Goal: Task Accomplishment & Management: Manage account settings

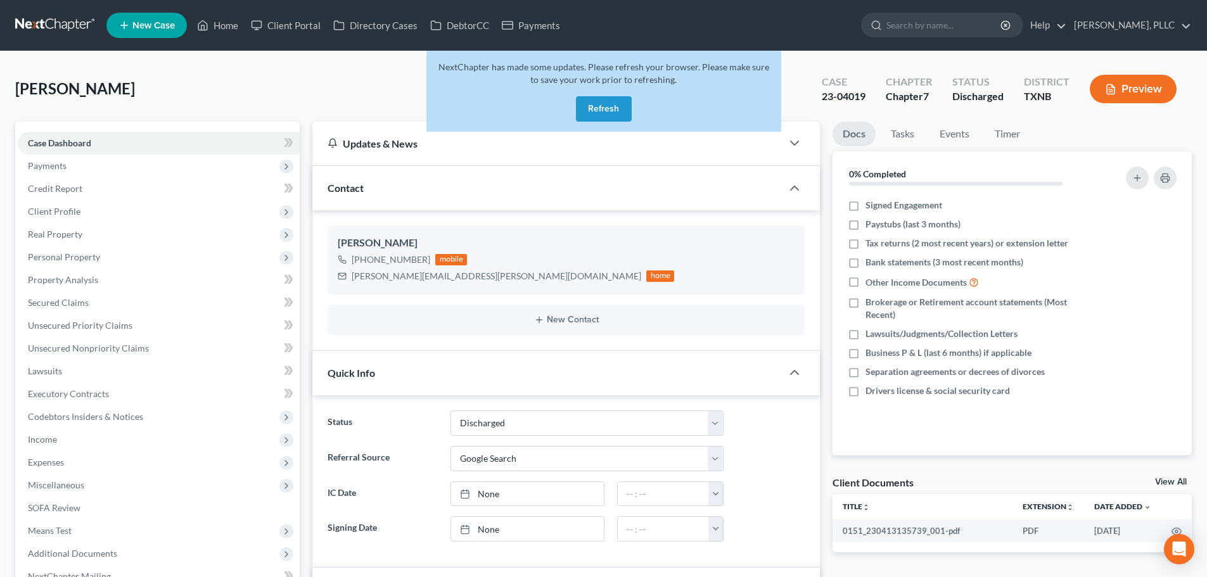
select select "4"
drag, startPoint x: 612, startPoint y: 113, endPoint x: 585, endPoint y: 113, distance: 26.6
click at [612, 113] on button "Refresh" at bounding box center [604, 108] width 56 height 25
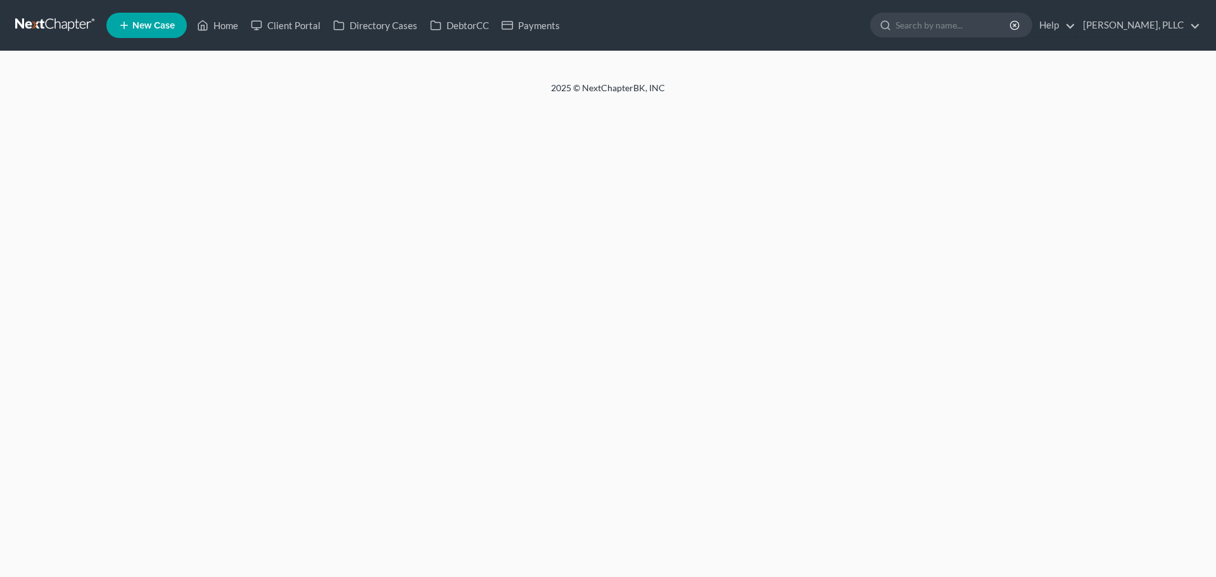
select select "4"
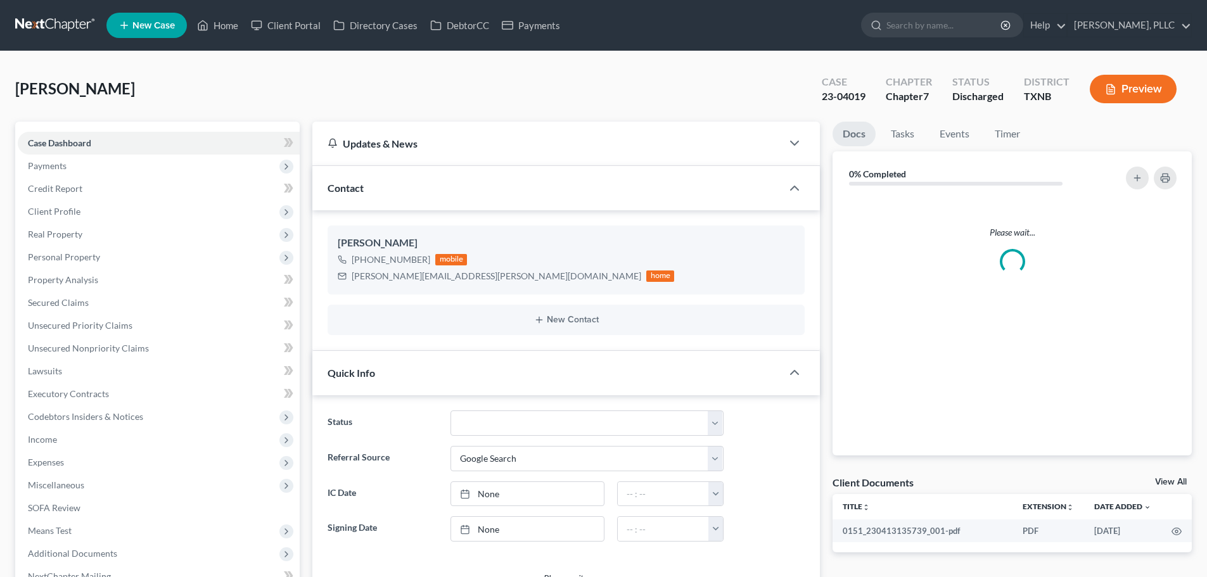
scroll to position [233, 0]
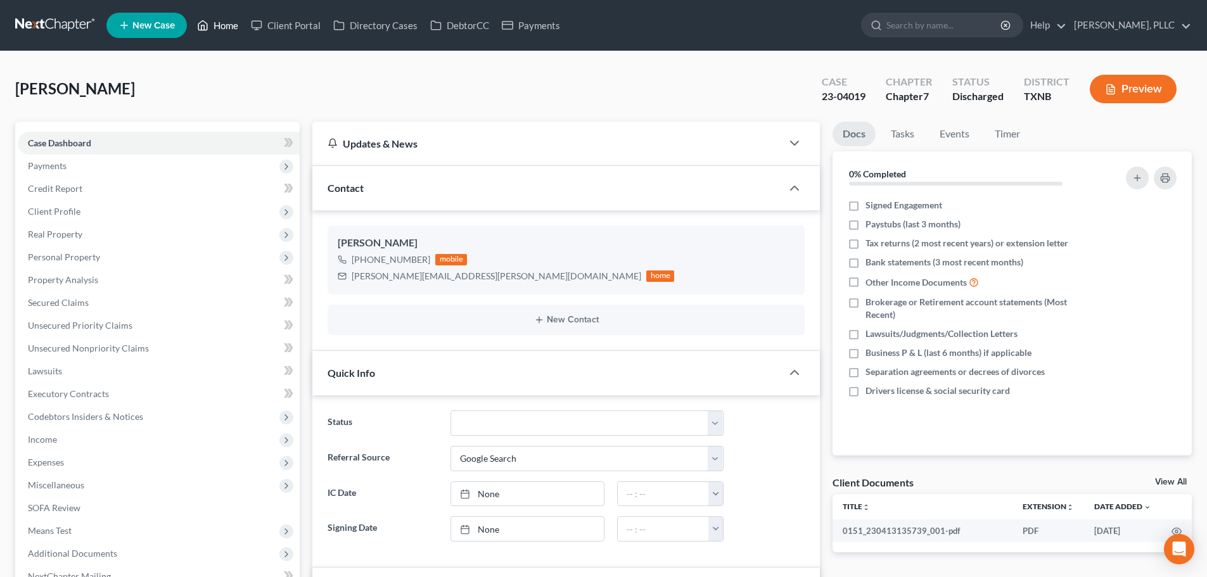
click at [227, 29] on link "Home" at bounding box center [218, 25] width 54 height 23
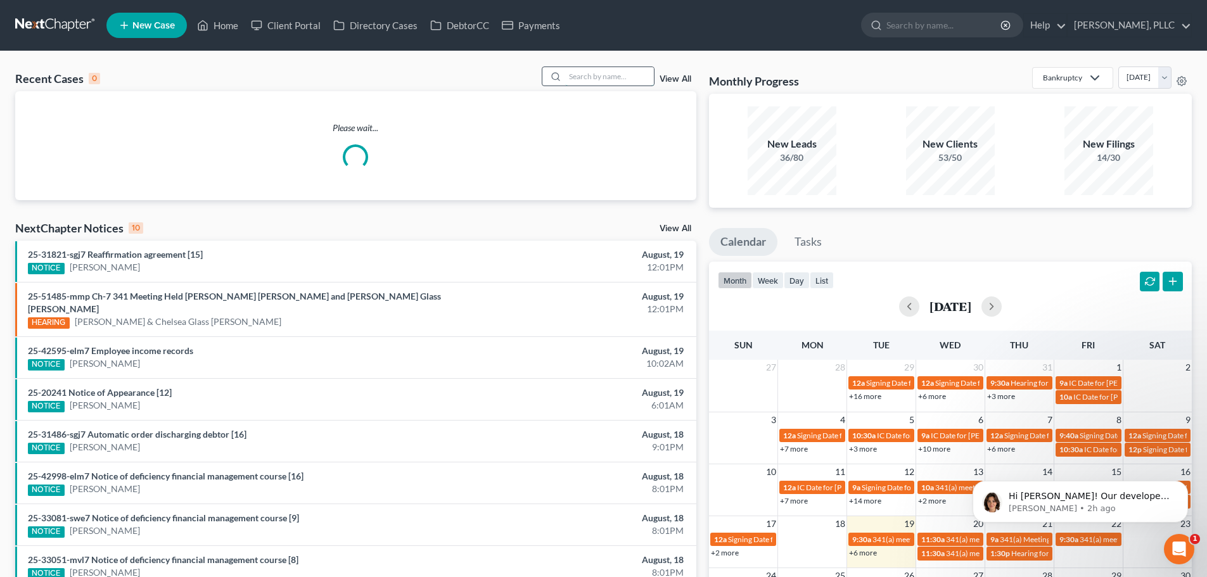
click at [583, 77] on input "search" at bounding box center [609, 76] width 89 height 18
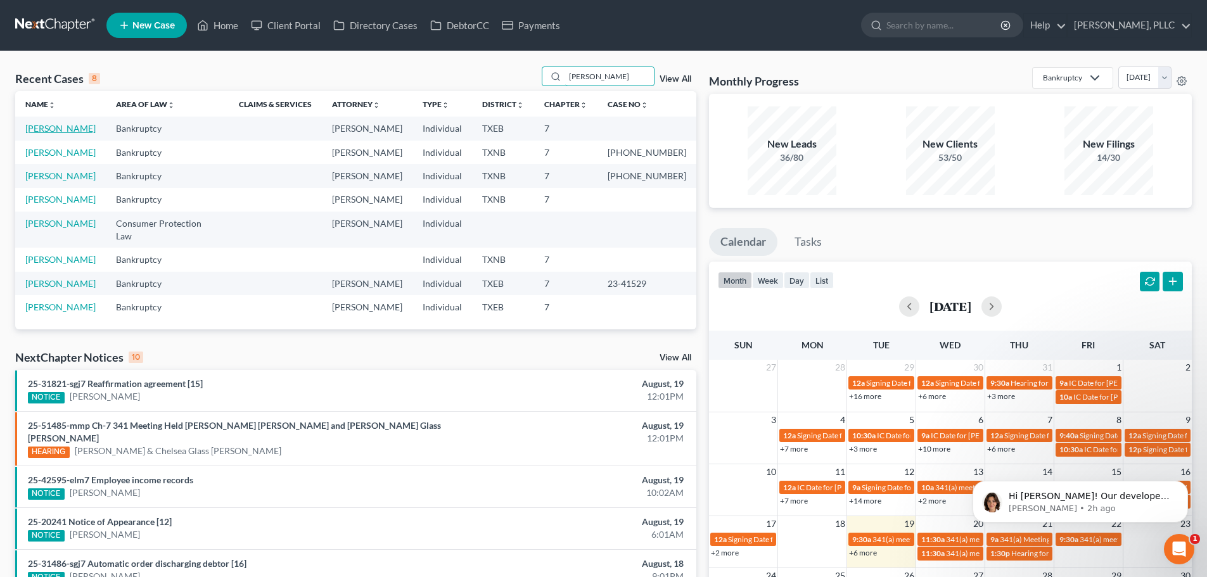
type input "PHAN"
click at [58, 129] on link "Phan, Margaret" at bounding box center [60, 128] width 70 height 11
select select "4"
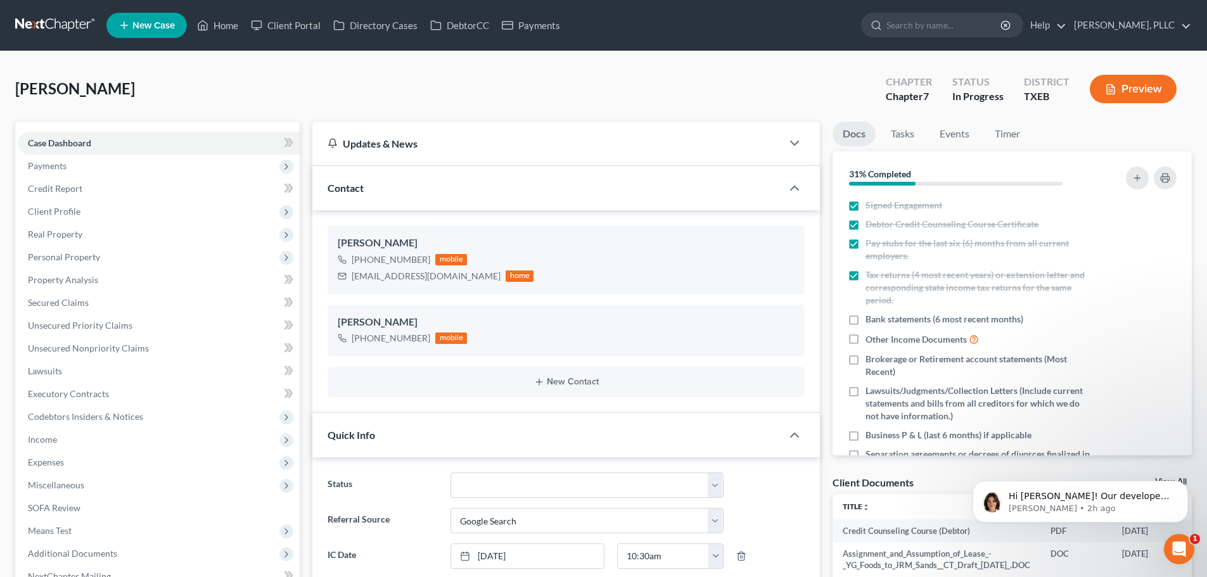
scroll to position [663, 0]
click at [229, 93] on div "Phan, Margaret Upgraded Chapter Chapter 7 Status In Progress District TXEB Prev…" at bounding box center [603, 94] width 1176 height 55
click at [113, 286] on link "Property Analysis" at bounding box center [159, 280] width 282 height 23
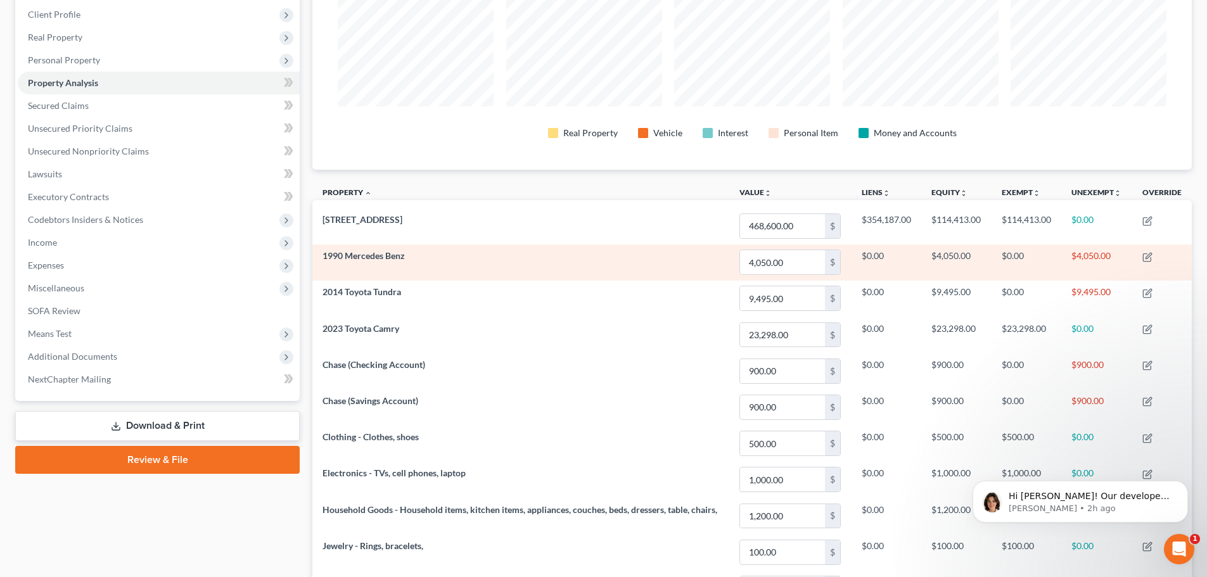
scroll to position [7, 0]
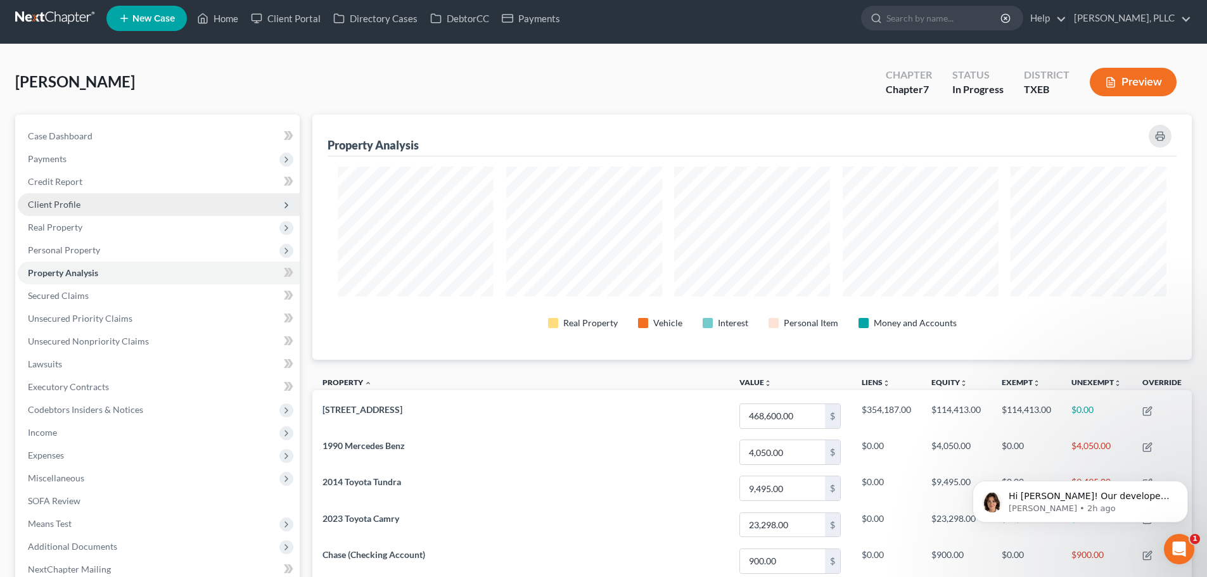
click at [69, 208] on span "Client Profile" at bounding box center [54, 204] width 53 height 11
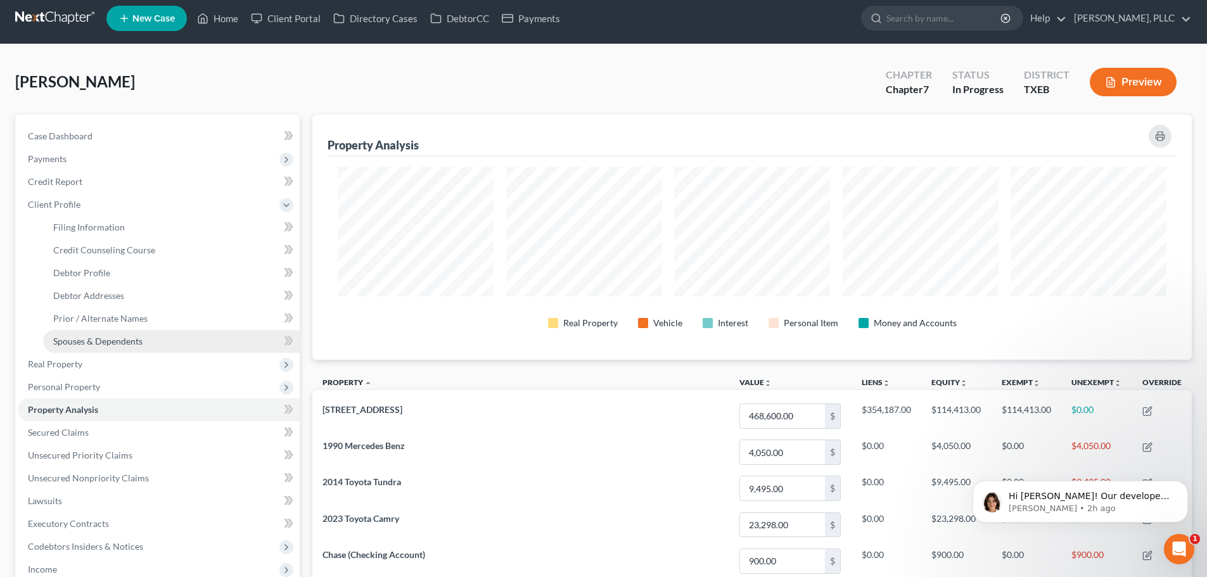
click at [115, 341] on span "Spouses & Dependents" at bounding box center [97, 341] width 89 height 11
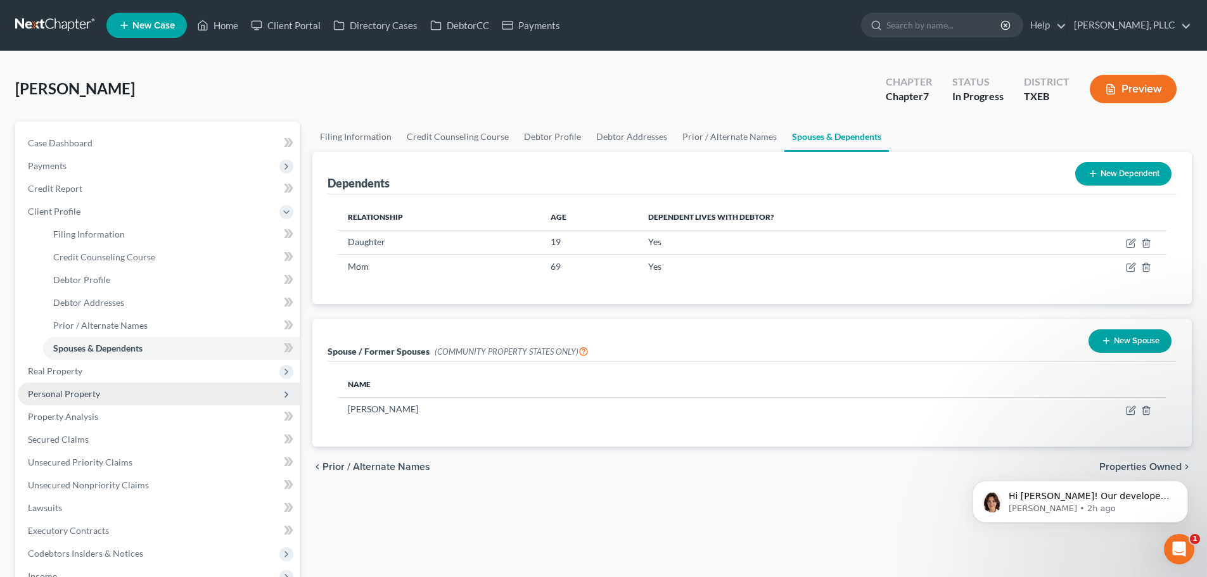
click at [82, 391] on span "Personal Property" at bounding box center [64, 393] width 72 height 11
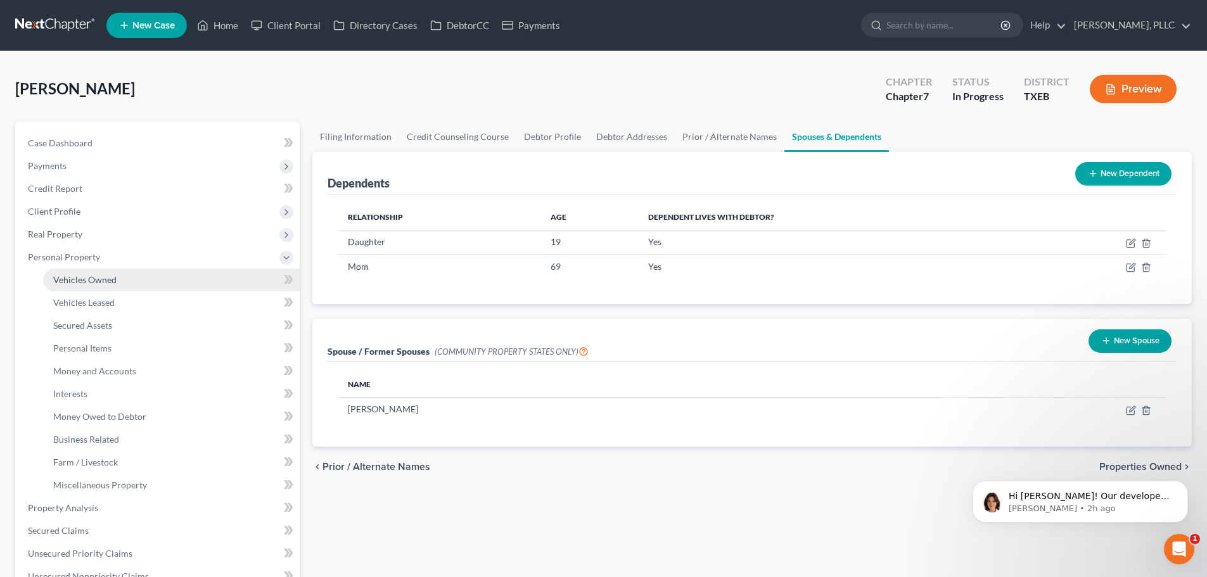
click at [84, 282] on span "Vehicles Owned" at bounding box center [84, 279] width 63 height 11
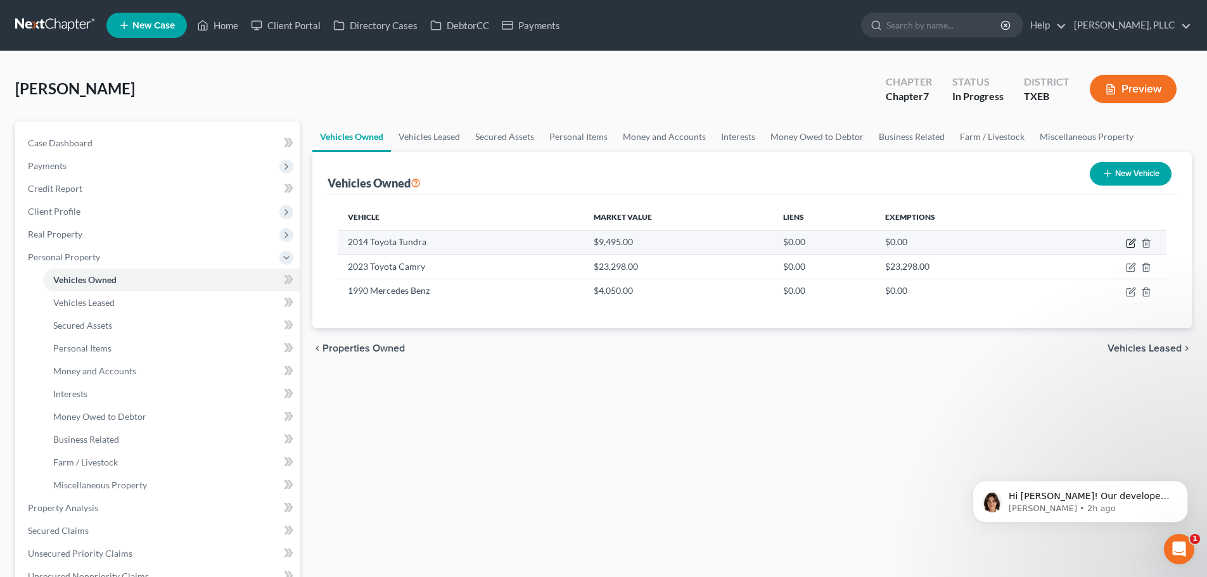
click at [1130, 239] on icon "button" at bounding box center [1131, 243] width 10 height 10
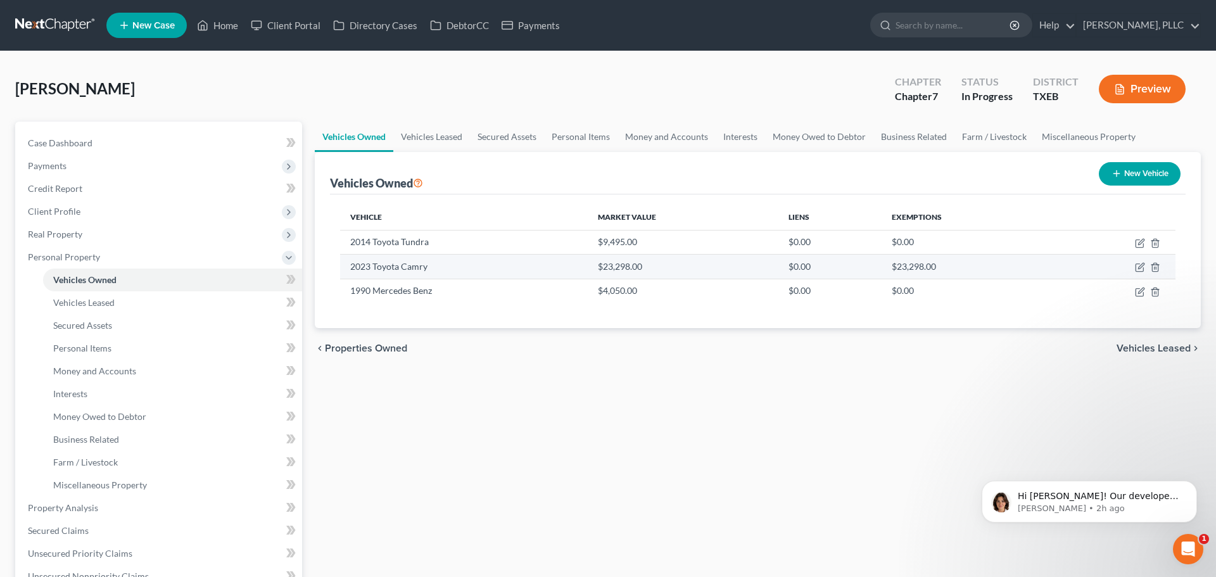
select select "0"
select select "12"
select select "2"
select select "0"
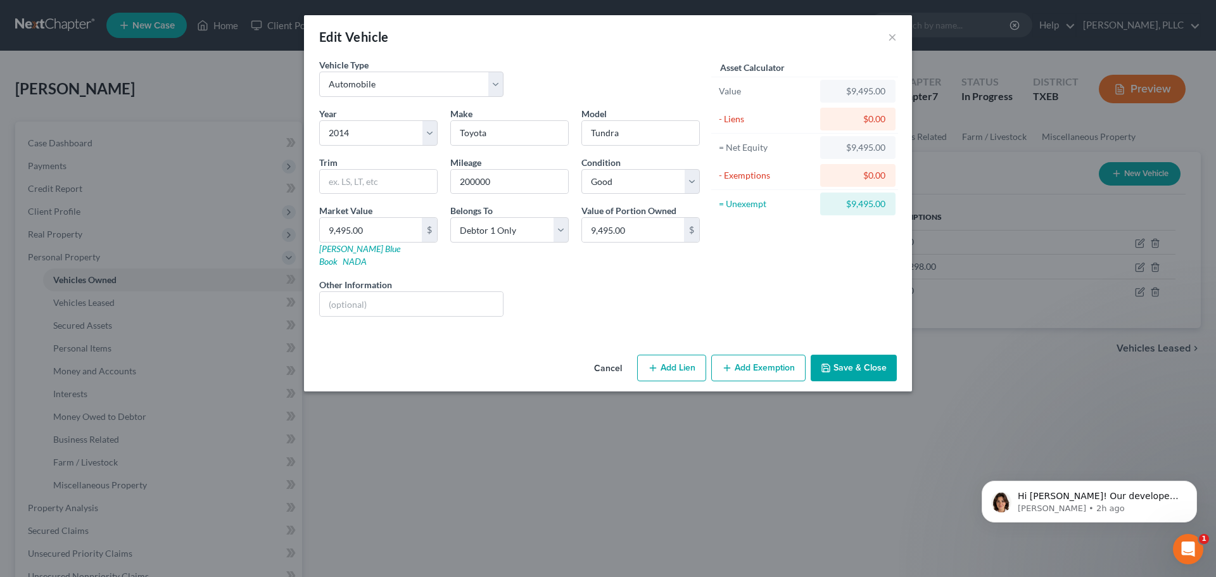
click at [754, 357] on button "Add Exemption" at bounding box center [758, 368] width 94 height 27
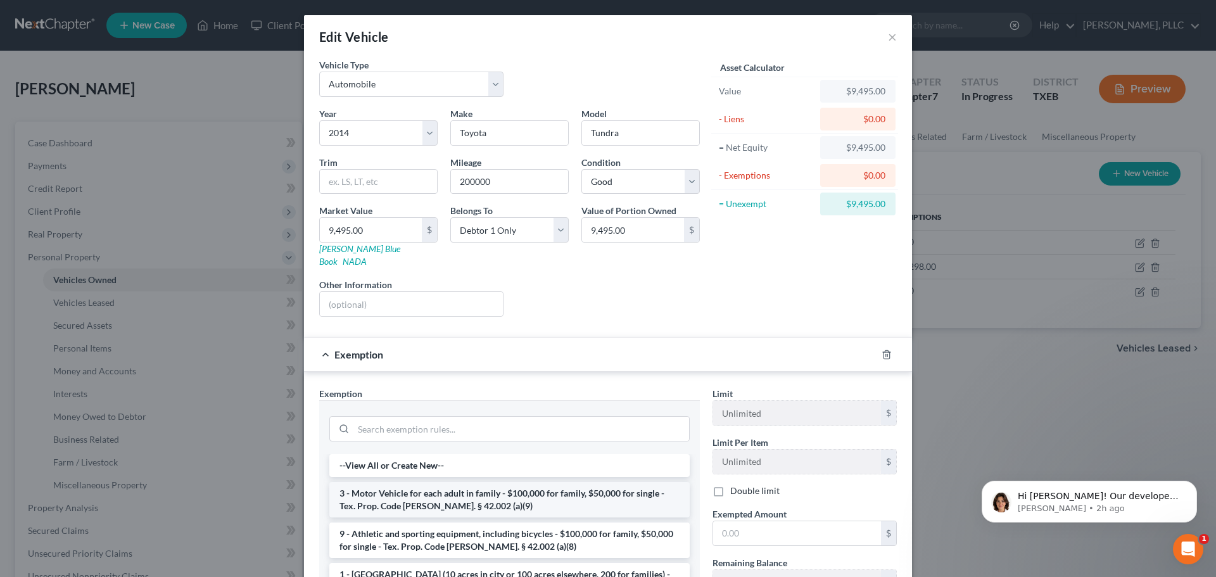
click at [525, 488] on li "3 - Motor Vehicle for each adult in family - $100,000 for family, $50,000 for s…" at bounding box center [509, 499] width 360 height 35
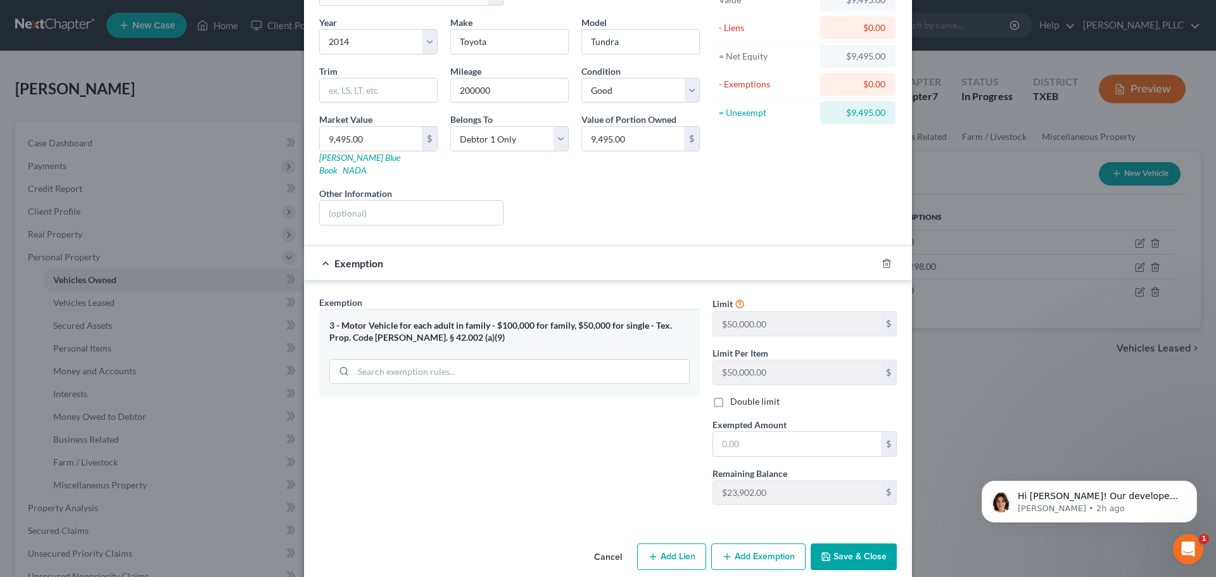
scroll to position [97, 0]
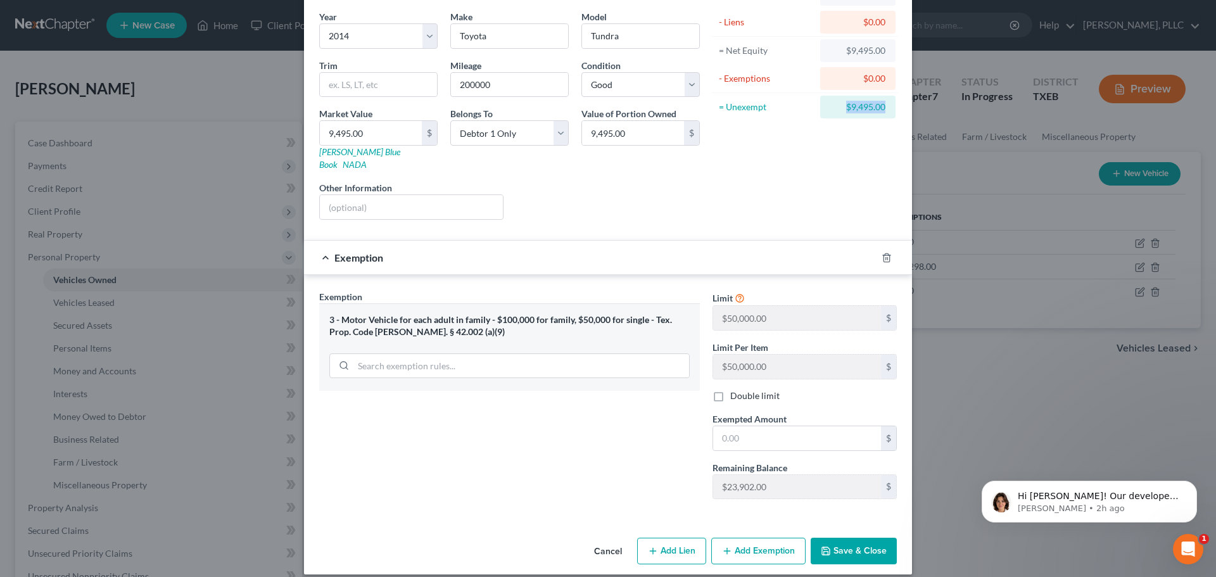
drag, startPoint x: 829, startPoint y: 106, endPoint x: 873, endPoint y: 108, distance: 43.8
click at [892, 107] on div "= Unexempt $9,495.00" at bounding box center [804, 107] width 187 height 28
copy div "$9,495.00"
click at [740, 428] on input "text" at bounding box center [797, 438] width 168 height 24
click at [576, 457] on div "Exemption Set must be selected for CA. Exemption * 3 - Motor Vehicle for each a…" at bounding box center [509, 399] width 393 height 219
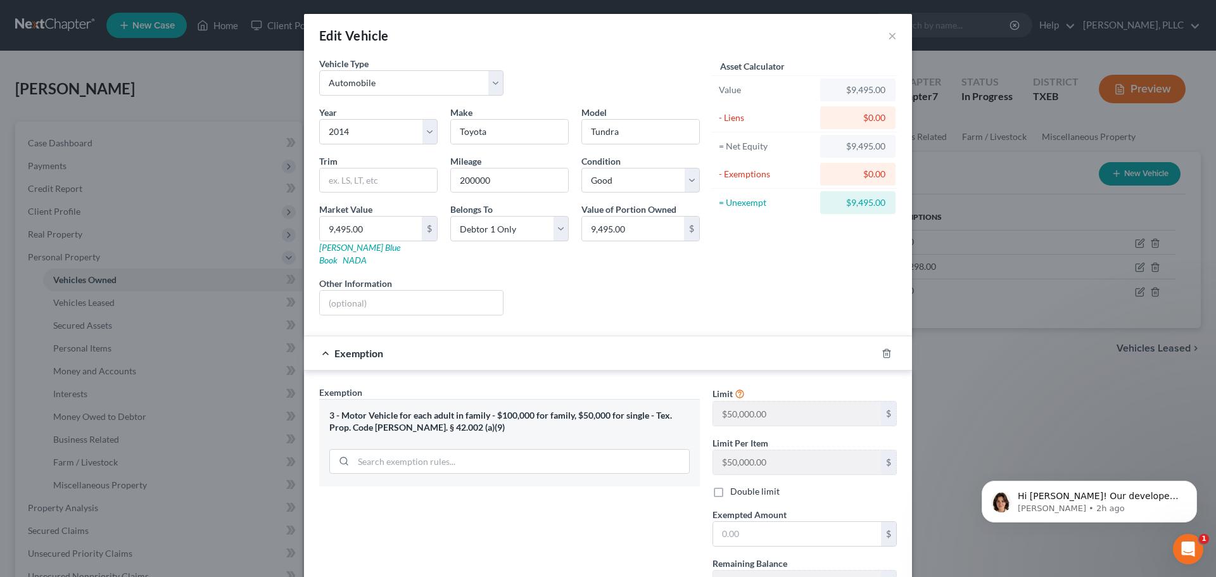
scroll to position [0, 0]
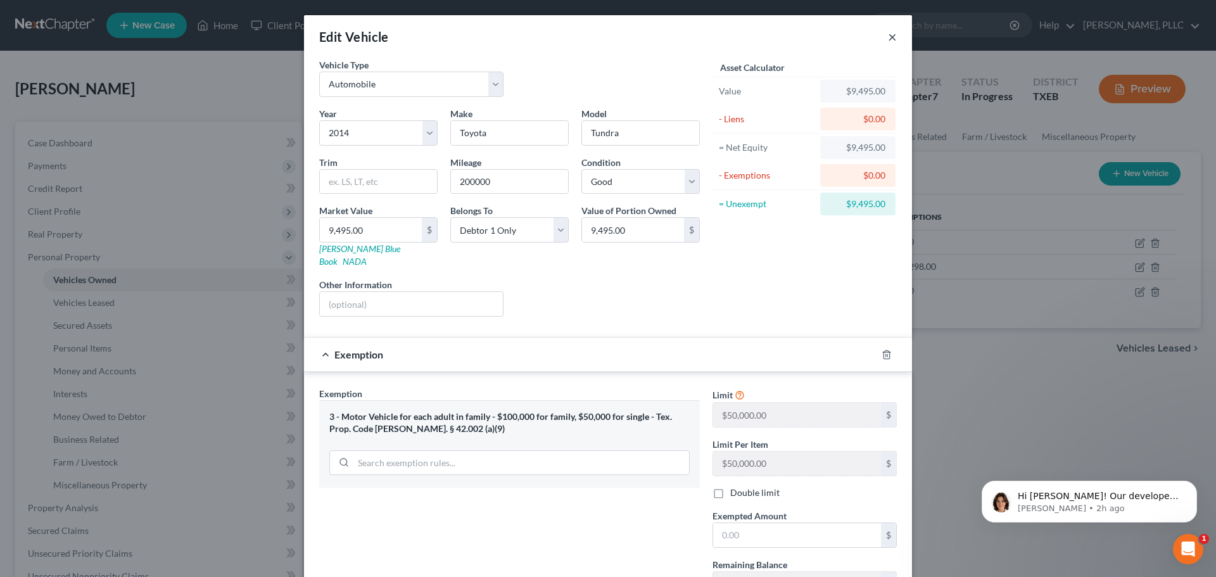
click at [889, 36] on button "×" at bounding box center [892, 36] width 9 height 15
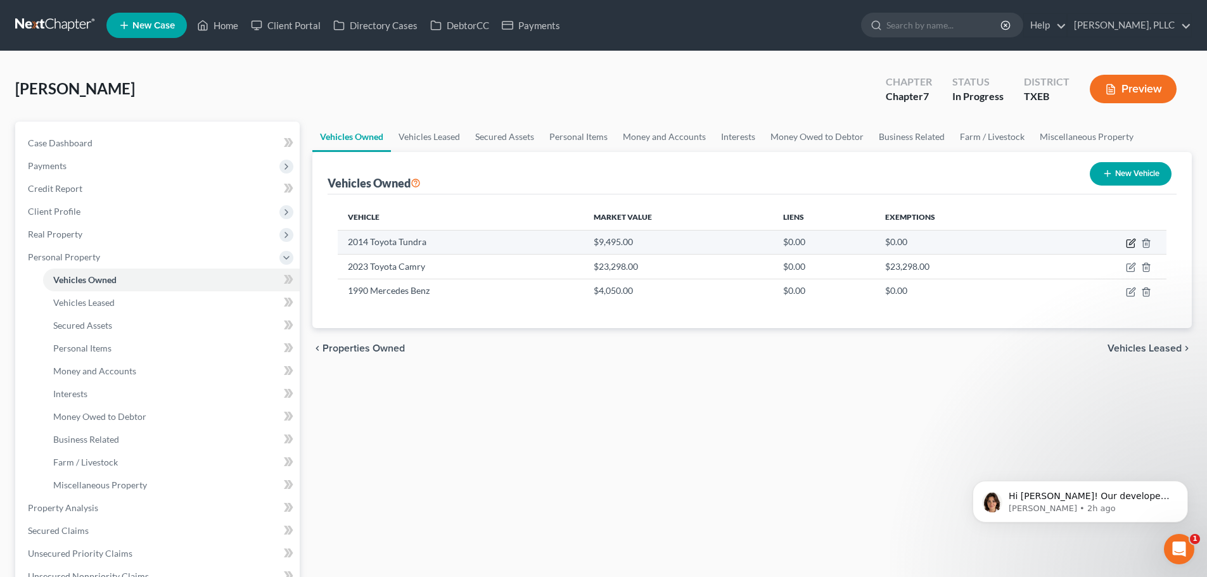
click at [1133, 243] on icon "button" at bounding box center [1131, 243] width 10 height 10
select select "0"
select select "12"
select select "2"
select select "0"
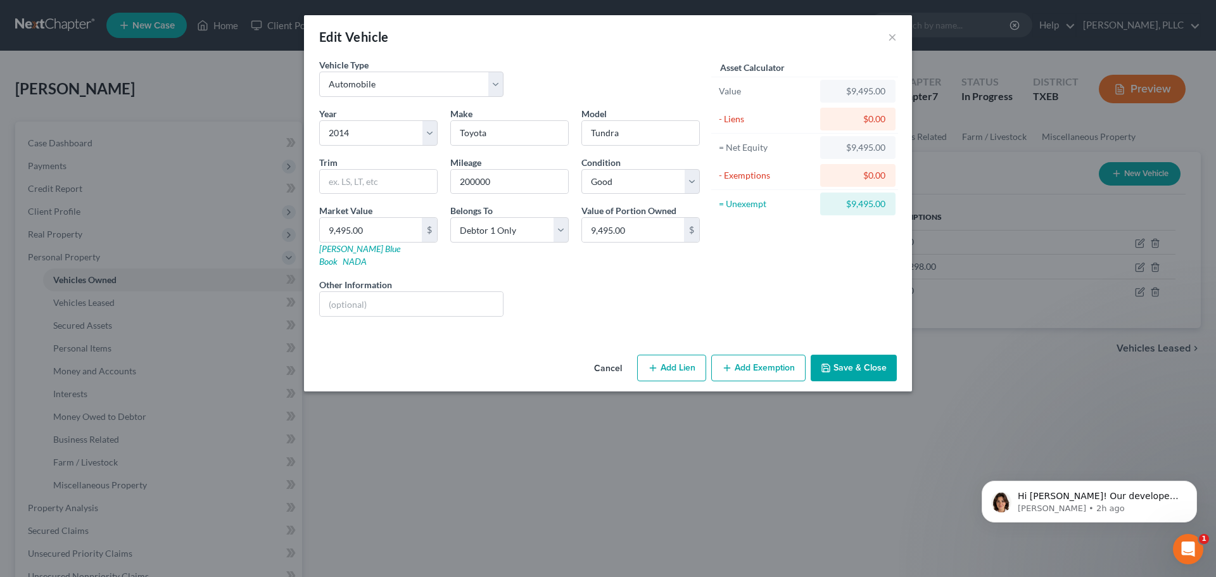
click at [784, 355] on button "Add Exemption" at bounding box center [758, 368] width 94 height 27
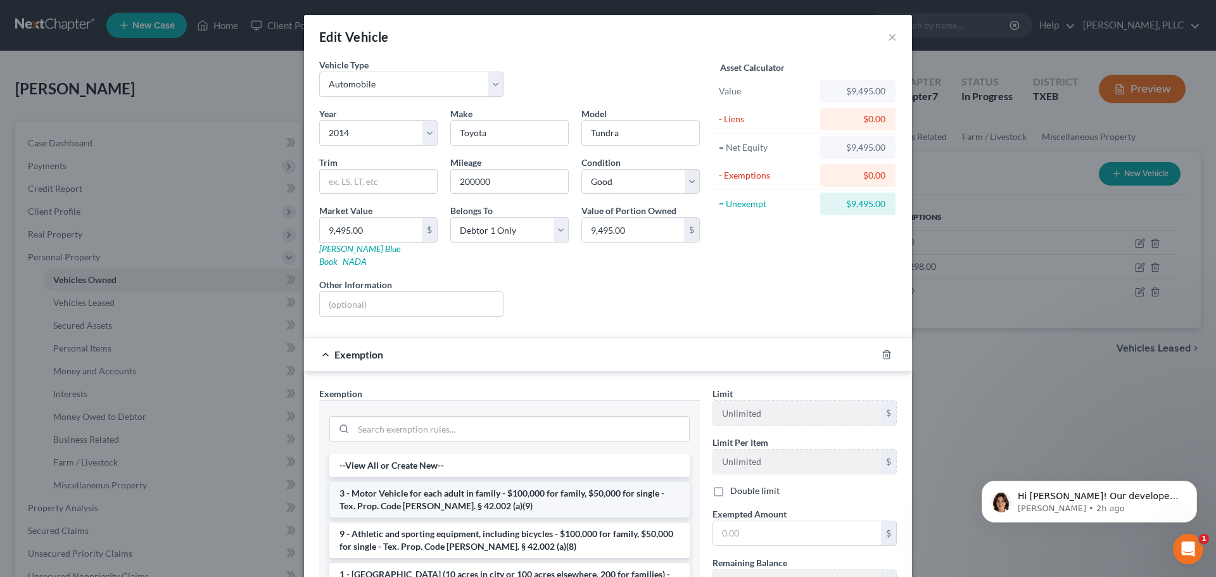
click at [545, 485] on li "3 - Motor Vehicle for each adult in family - $100,000 for family, $50,000 for s…" at bounding box center [509, 499] width 360 height 35
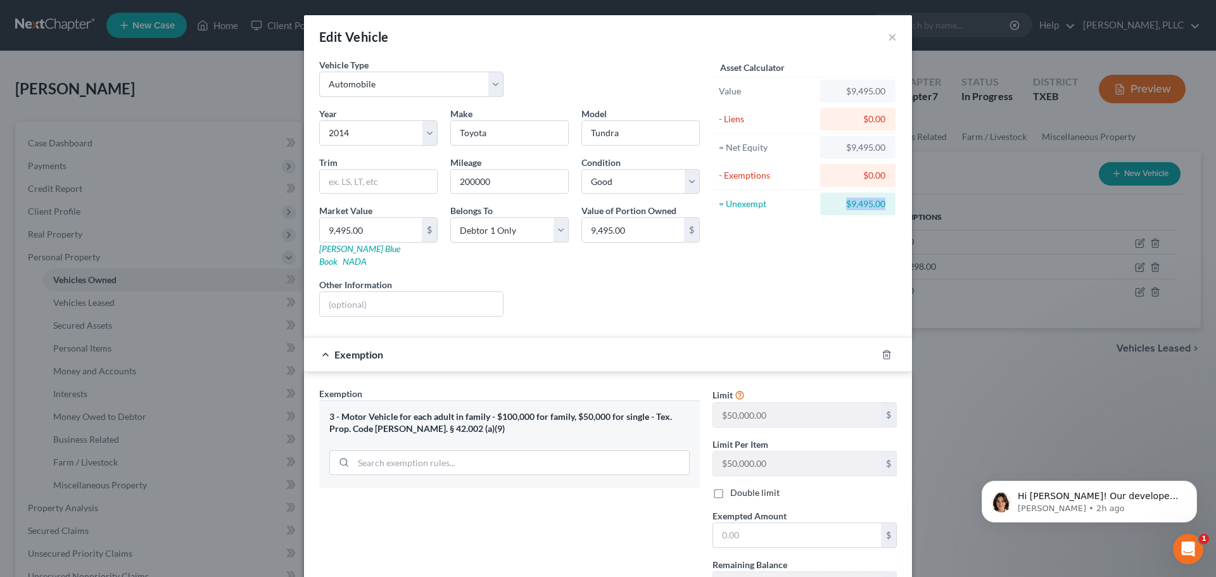
drag, startPoint x: 832, startPoint y: 205, endPoint x: 898, endPoint y: 205, distance: 65.9
click at [898, 205] on div "Asset Calculator Value $9,495.00 - Liens $0.00 = Net Equity $9,495.00 - Exempti…" at bounding box center [804, 192] width 197 height 269
copy div "$9,495.00"
click at [775, 523] on input "text" at bounding box center [797, 535] width 168 height 24
paste input "$9,495.00"
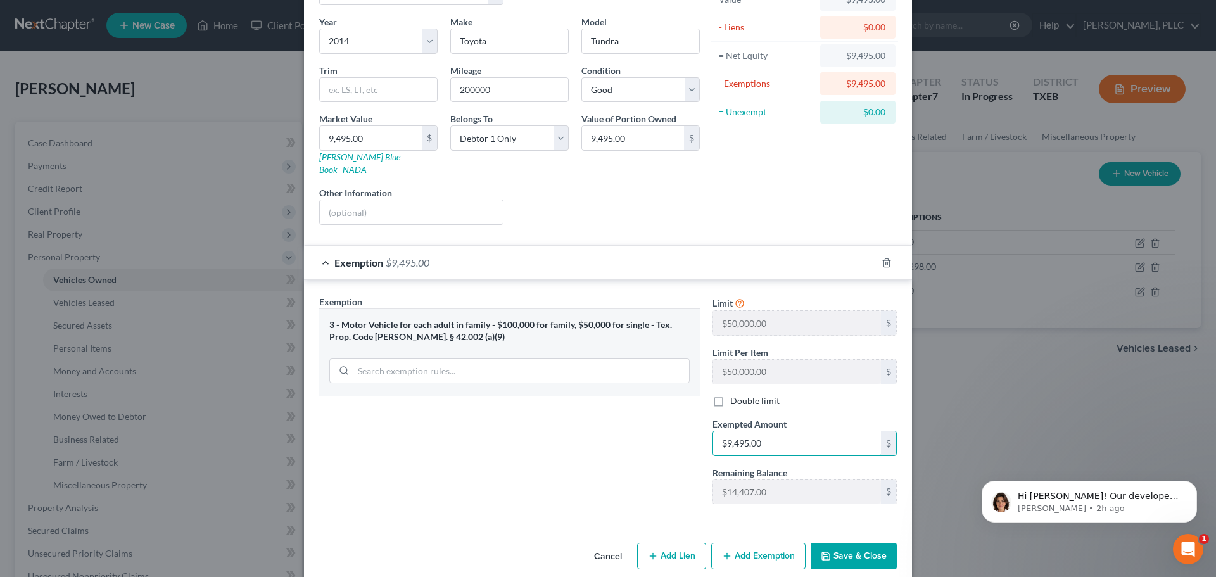
scroll to position [97, 0]
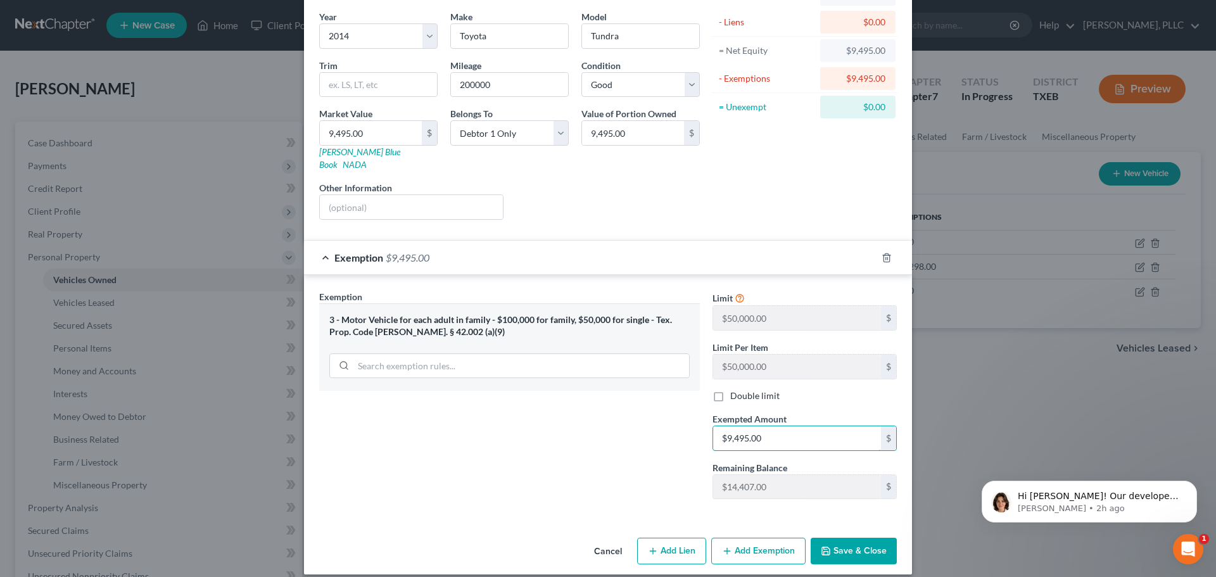
type input "$9,495.00"
click at [823, 546] on icon "button" at bounding box center [826, 551] width 10 height 10
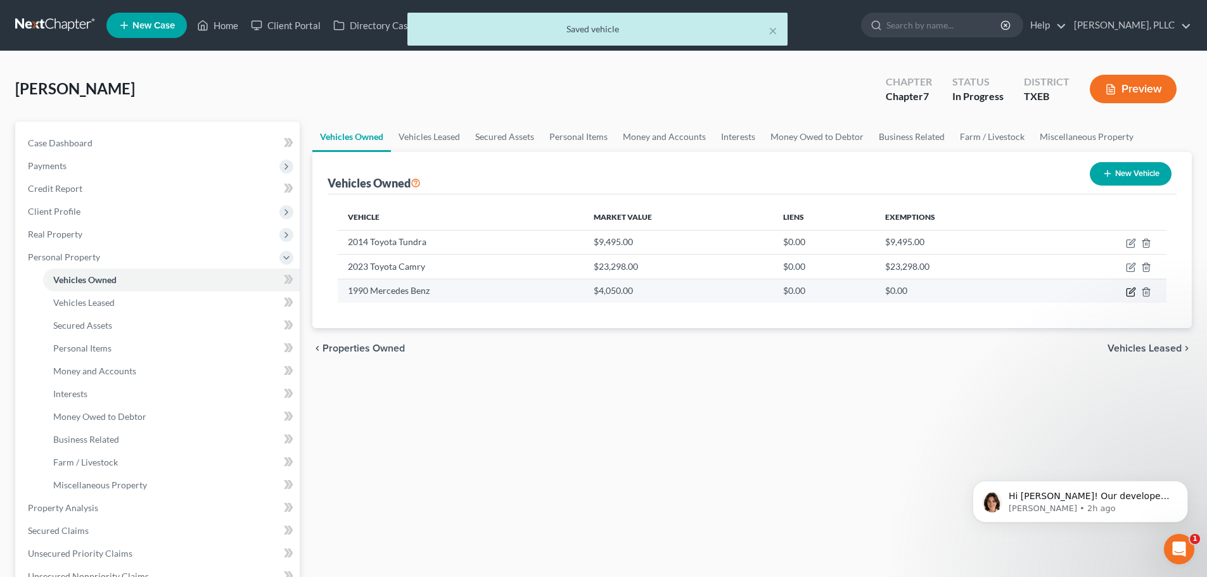
click at [1131, 293] on icon "button" at bounding box center [1132, 291] width 6 height 6
select select "0"
select select "36"
select select "0"
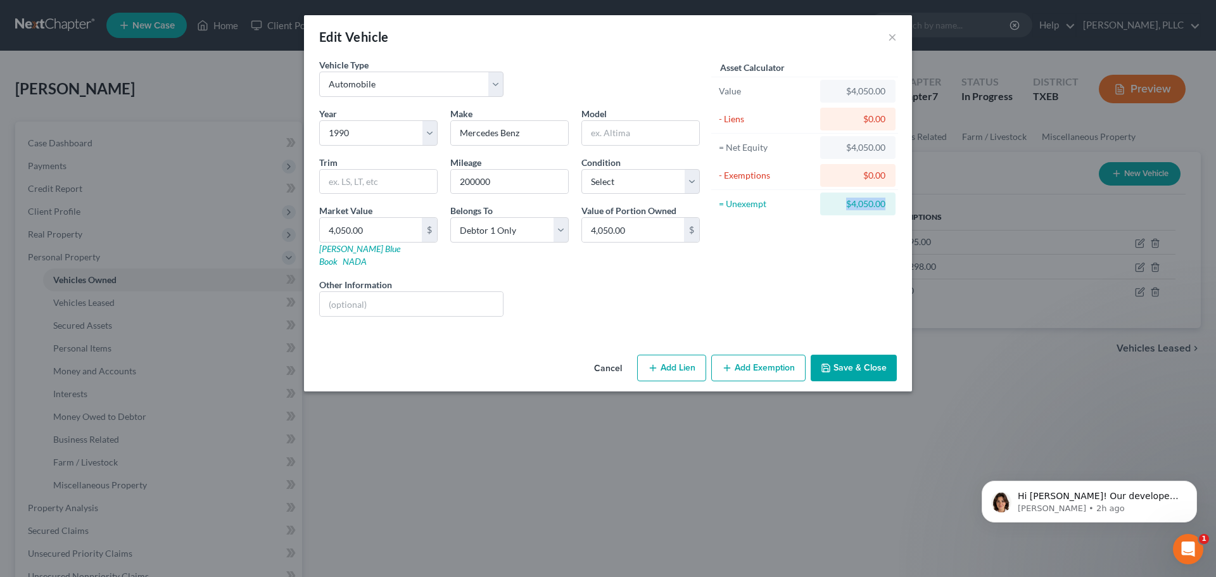
drag, startPoint x: 841, startPoint y: 203, endPoint x: 897, endPoint y: 207, distance: 55.9
click at [897, 207] on div "= Unexempt $4,050.00" at bounding box center [804, 204] width 187 height 28
copy div "$4,050.00"
click at [772, 355] on button "Add Exemption" at bounding box center [758, 368] width 94 height 27
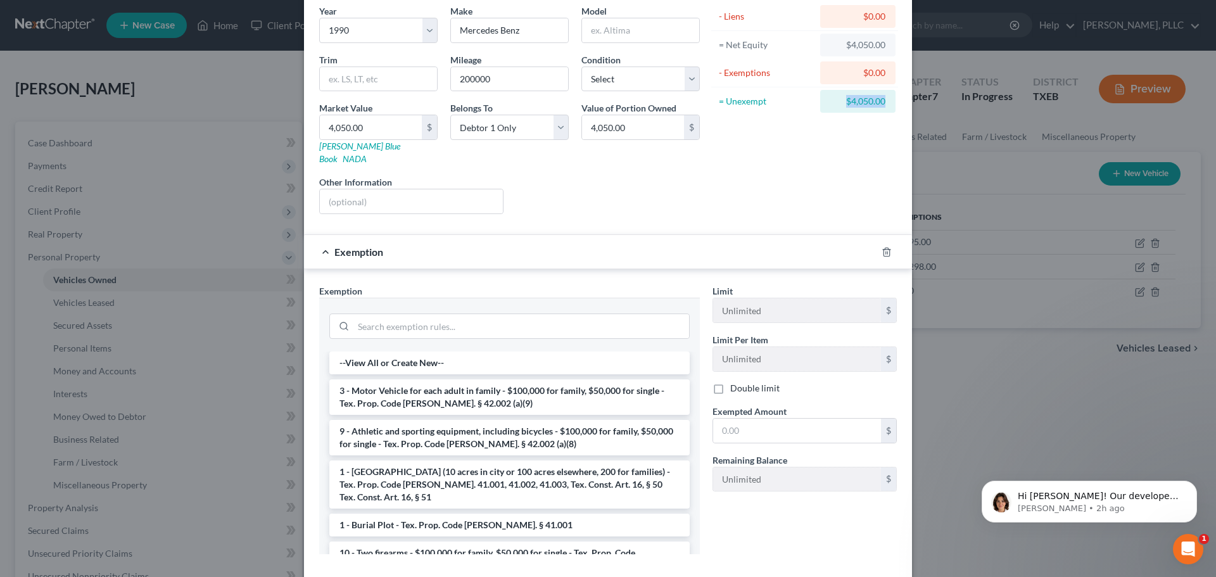
scroll to position [127, 0]
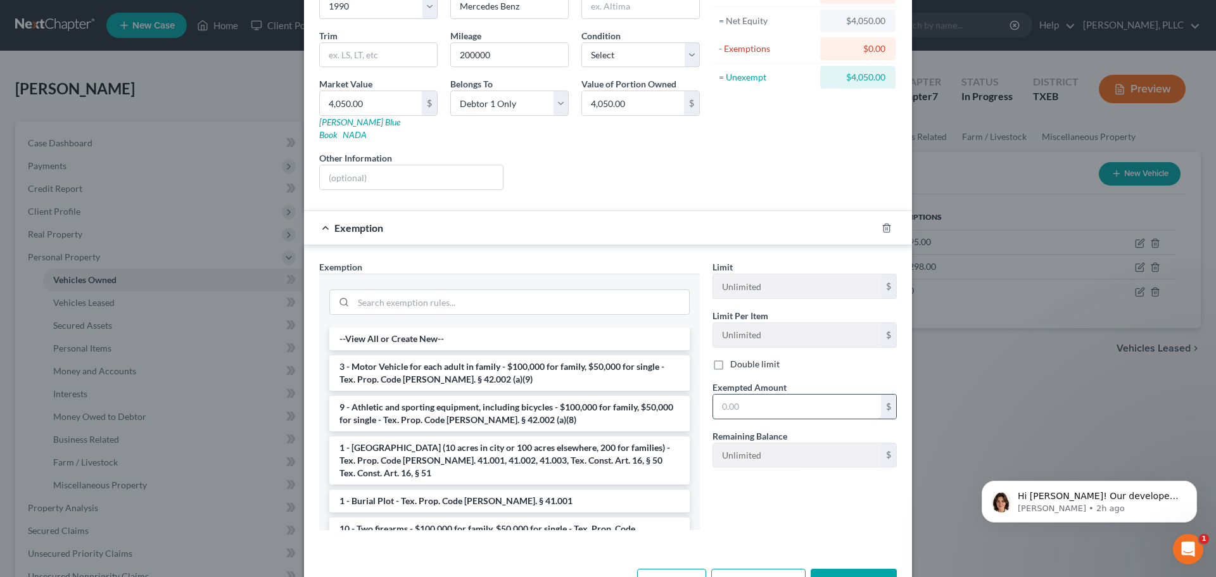
click at [733, 395] on input "text" at bounding box center [797, 407] width 168 height 24
paste input "$4,050.00"
type input "$4,050.00"
click at [832, 569] on button "Save & Close" at bounding box center [854, 582] width 86 height 27
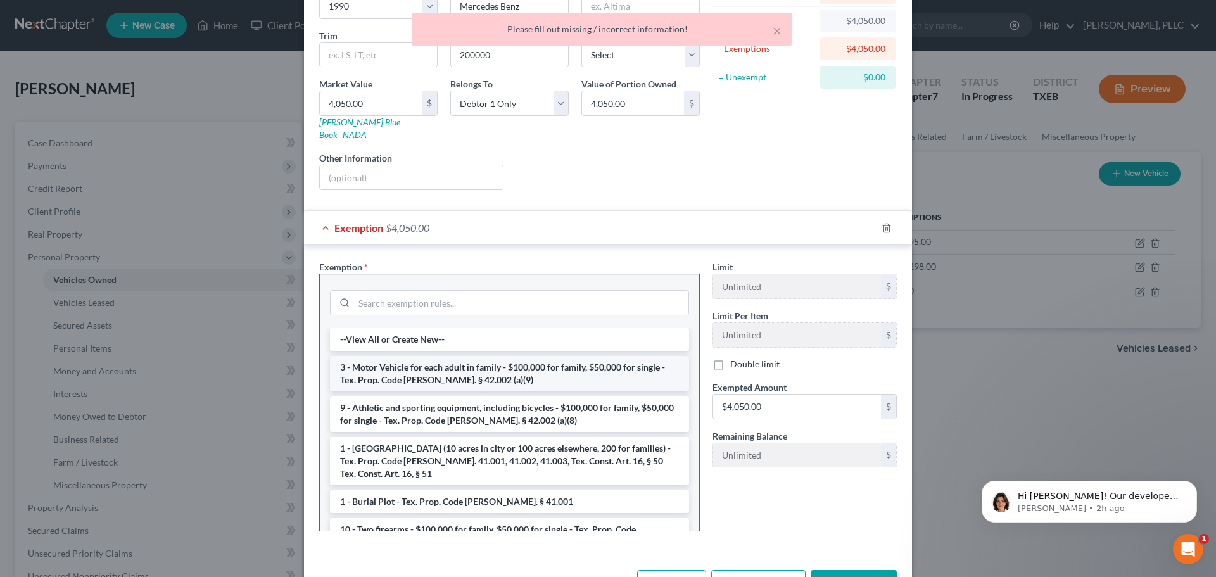
click at [494, 366] on li "3 - Motor Vehicle for each adult in family - $100,000 for family, $50,000 for s…" at bounding box center [509, 373] width 359 height 35
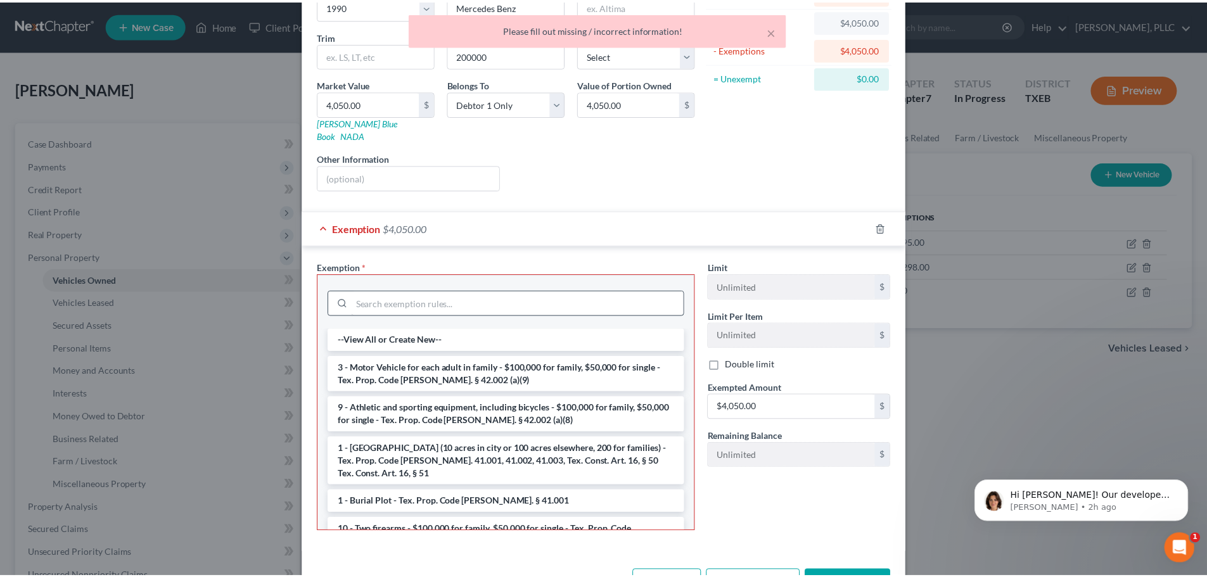
scroll to position [97, 0]
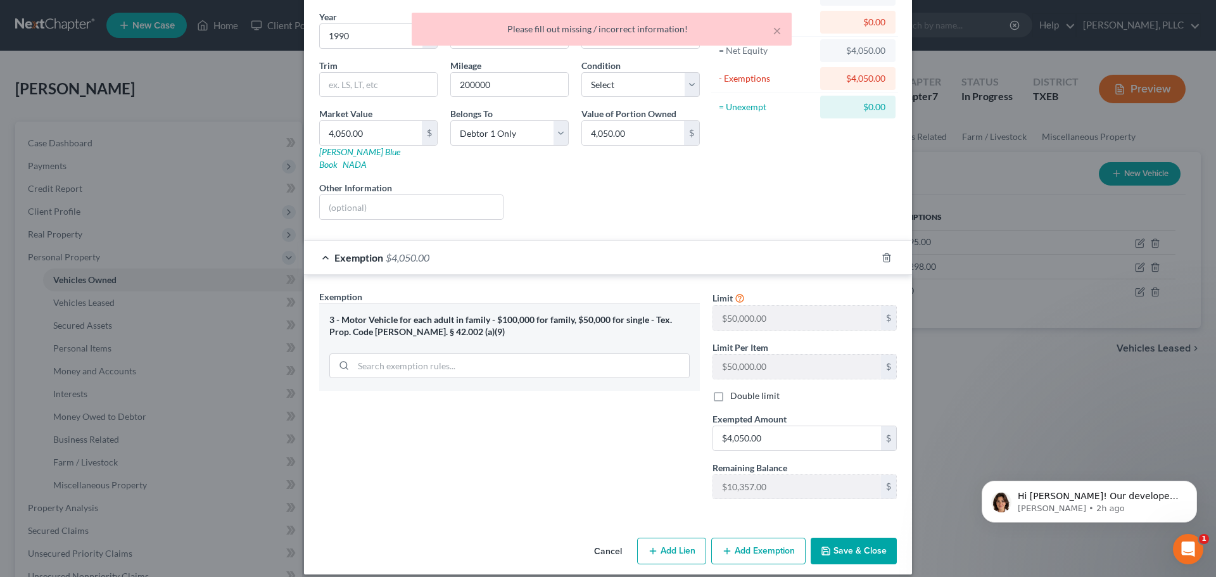
click at [837, 538] on button "Save & Close" at bounding box center [854, 551] width 86 height 27
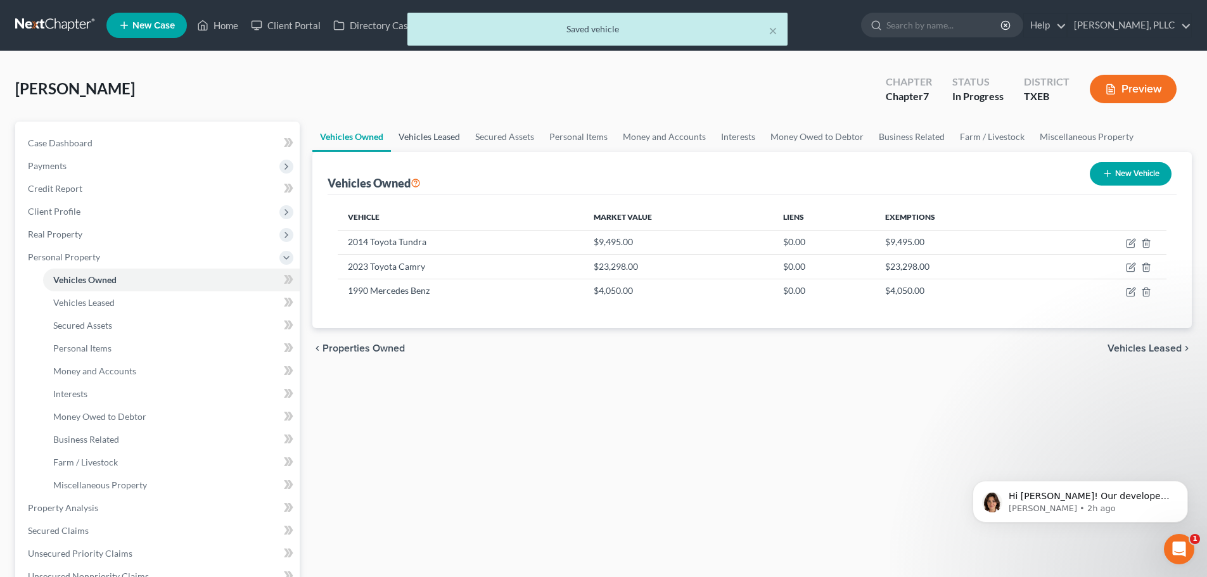
click at [440, 137] on link "Vehicles Leased" at bounding box center [429, 137] width 77 height 30
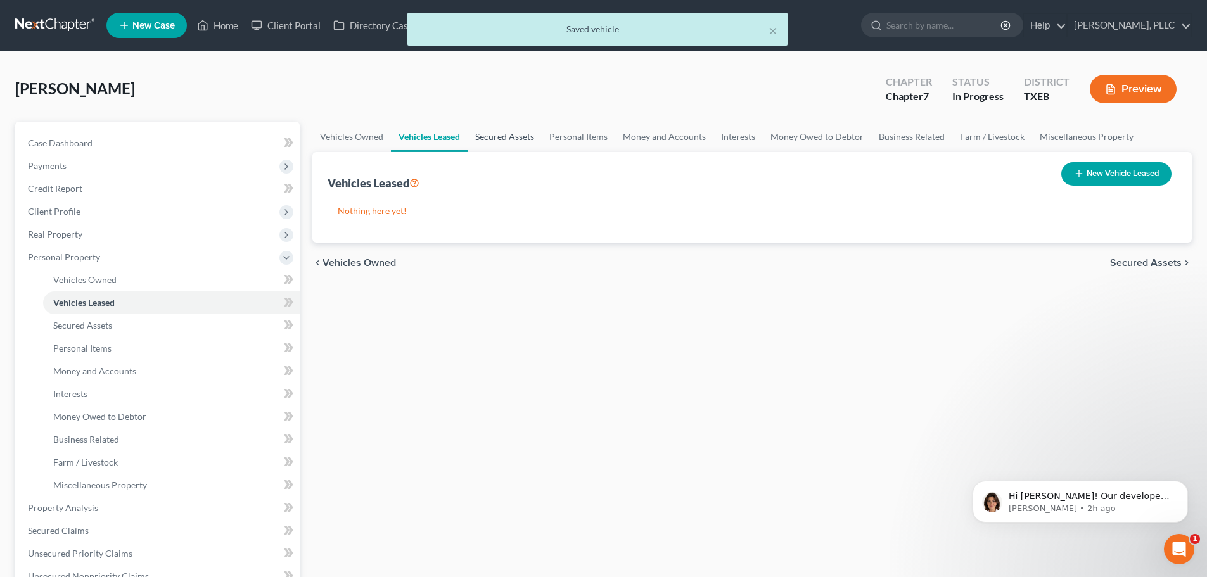
click at [483, 138] on link "Secured Assets" at bounding box center [505, 137] width 74 height 30
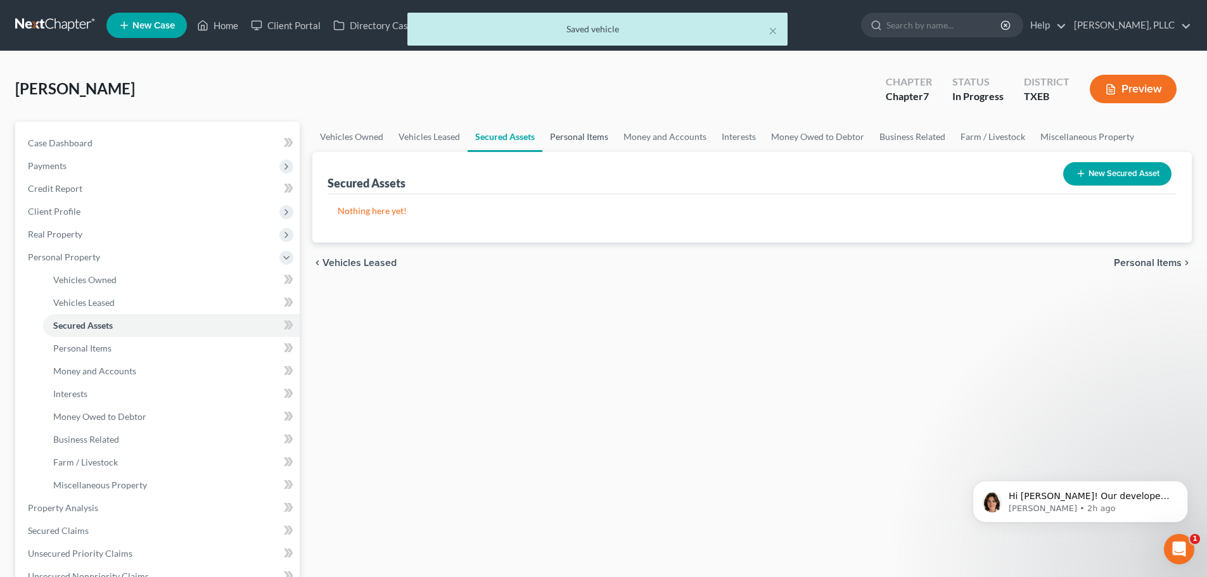
click at [570, 136] on link "Personal Items" at bounding box center [578, 137] width 73 height 30
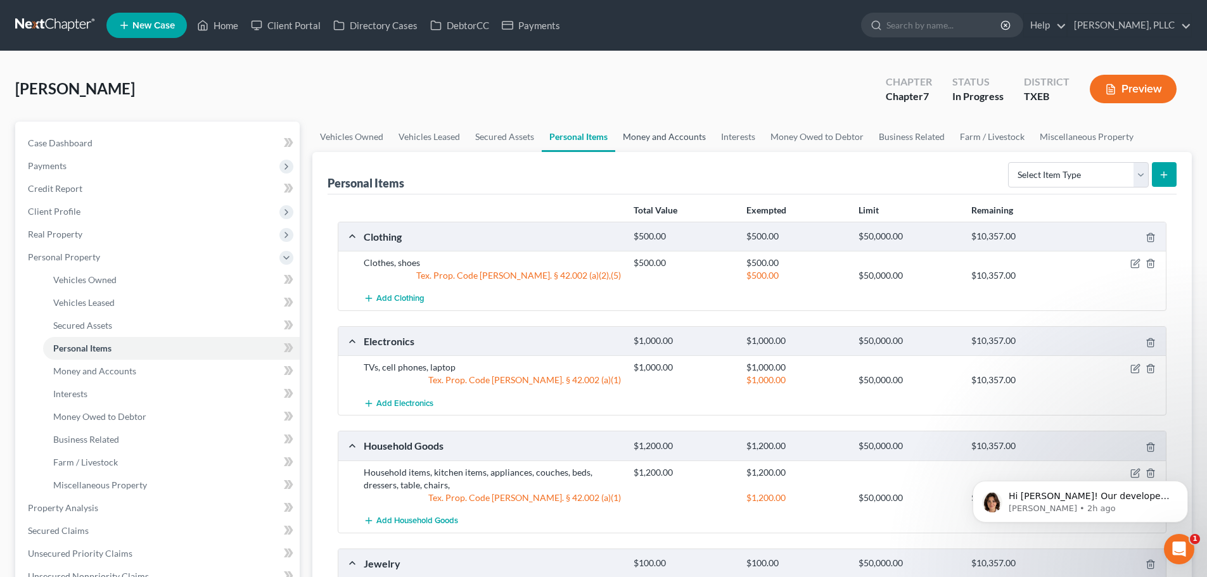
click at [679, 139] on link "Money and Accounts" at bounding box center [664, 137] width 98 height 30
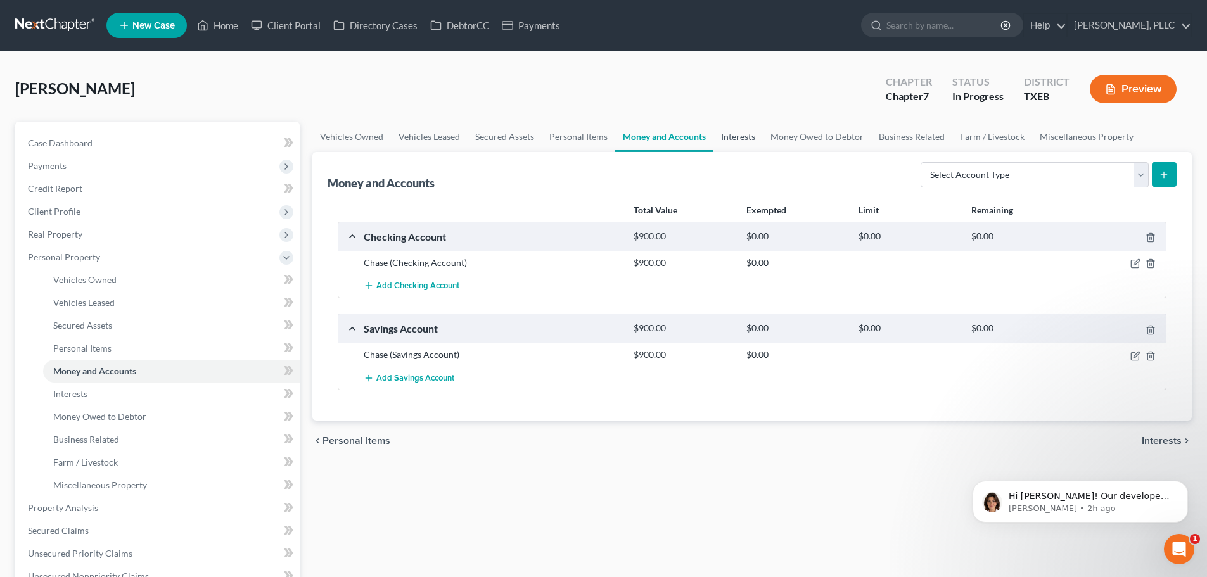
click at [730, 134] on link "Interests" at bounding box center [737, 137] width 49 height 30
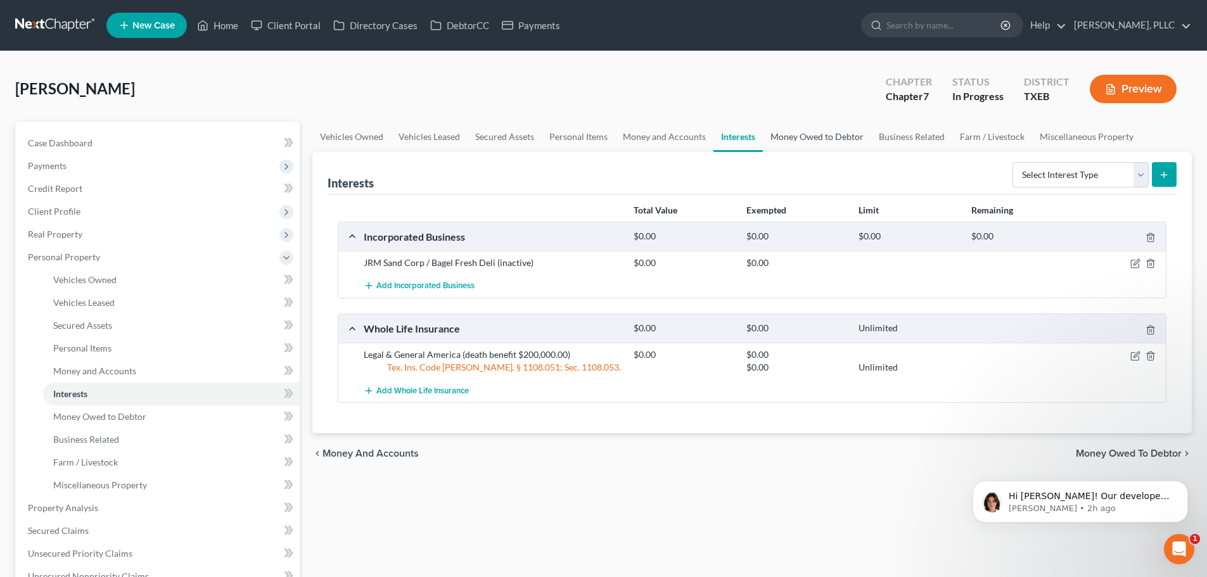
click at [788, 139] on link "Money Owed to Debtor" at bounding box center [817, 137] width 108 height 30
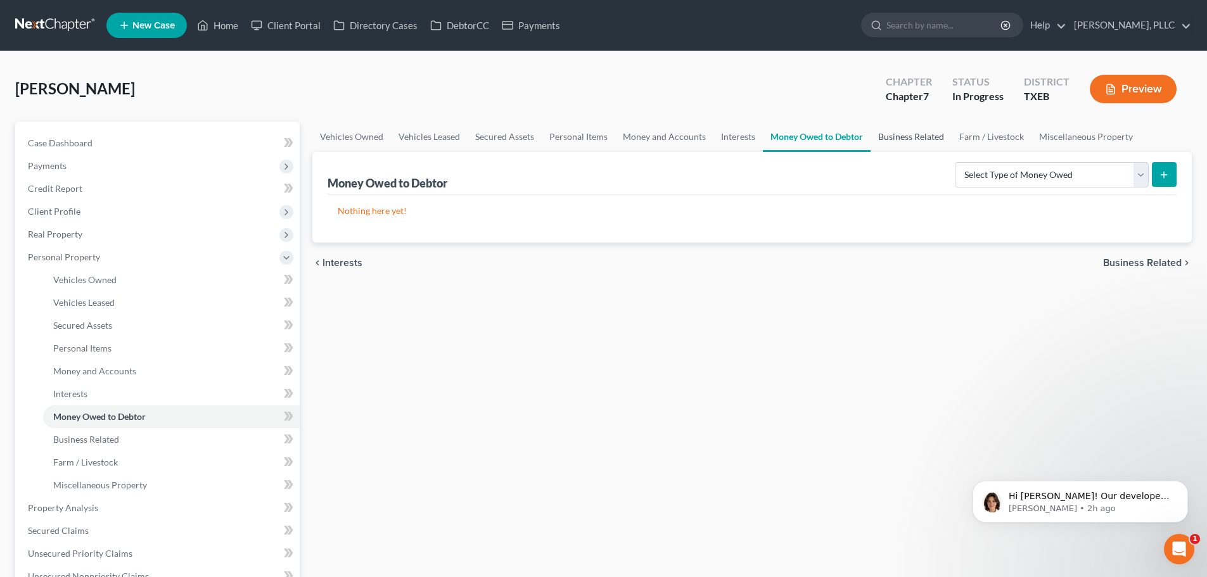
click at [888, 139] on link "Business Related" at bounding box center [910, 137] width 81 height 30
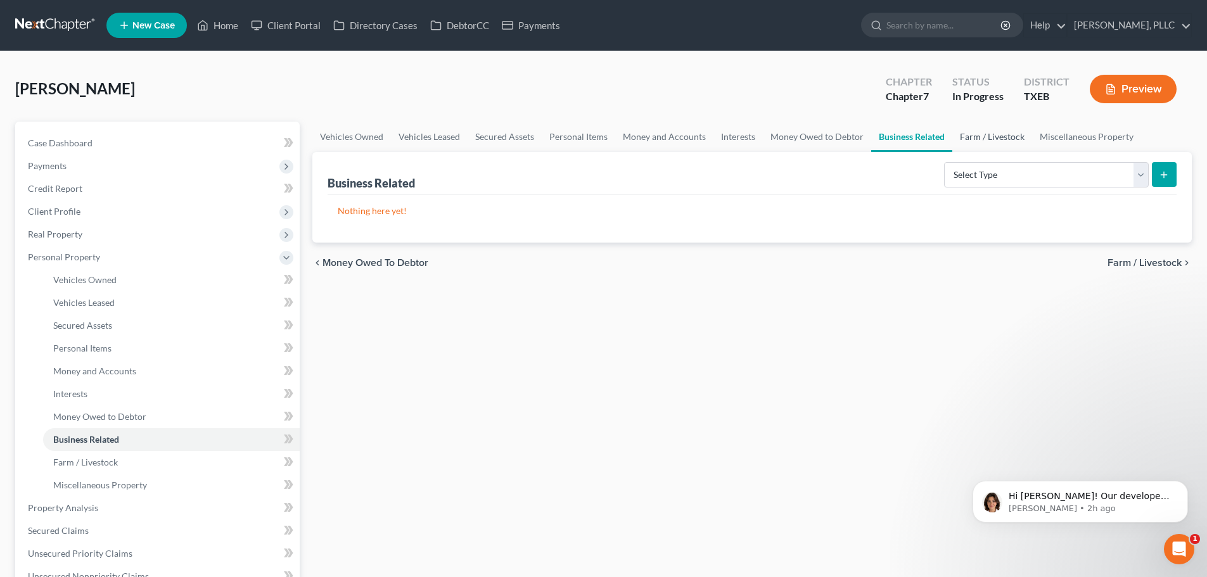
click at [987, 141] on link "Farm / Livestock" at bounding box center [992, 137] width 80 height 30
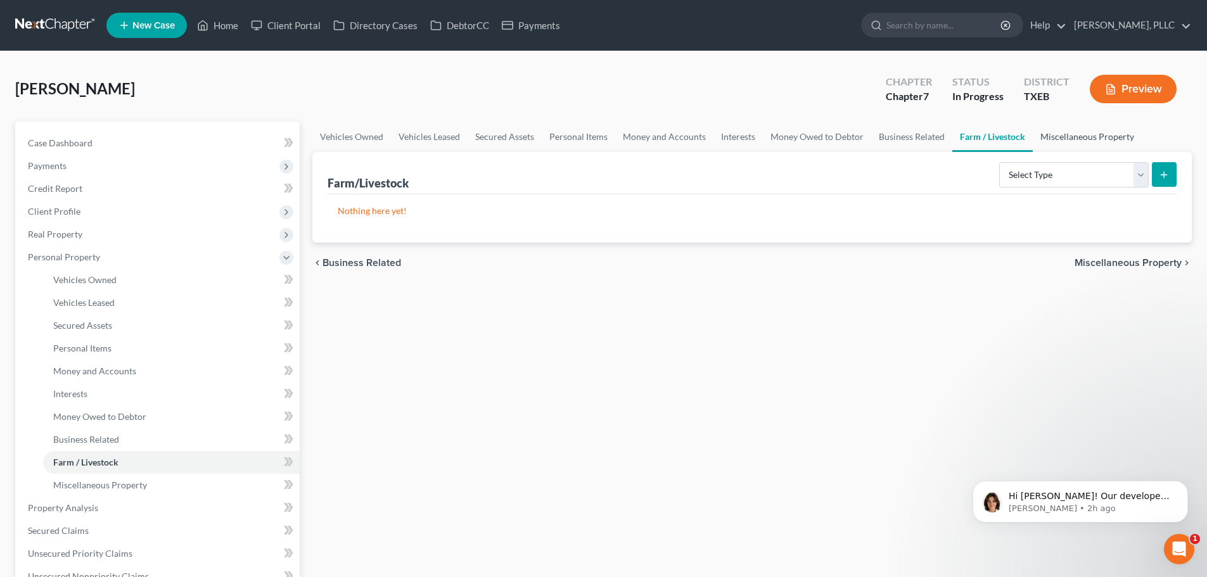
click at [1064, 138] on link "Miscellaneous Property" at bounding box center [1087, 137] width 109 height 30
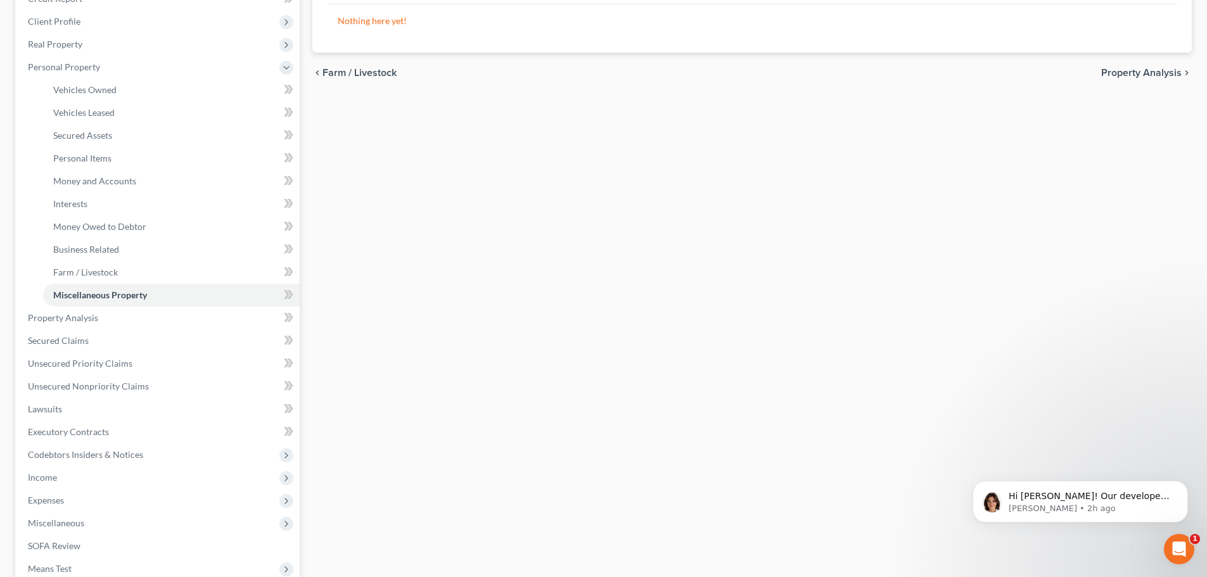
scroll to position [370, 0]
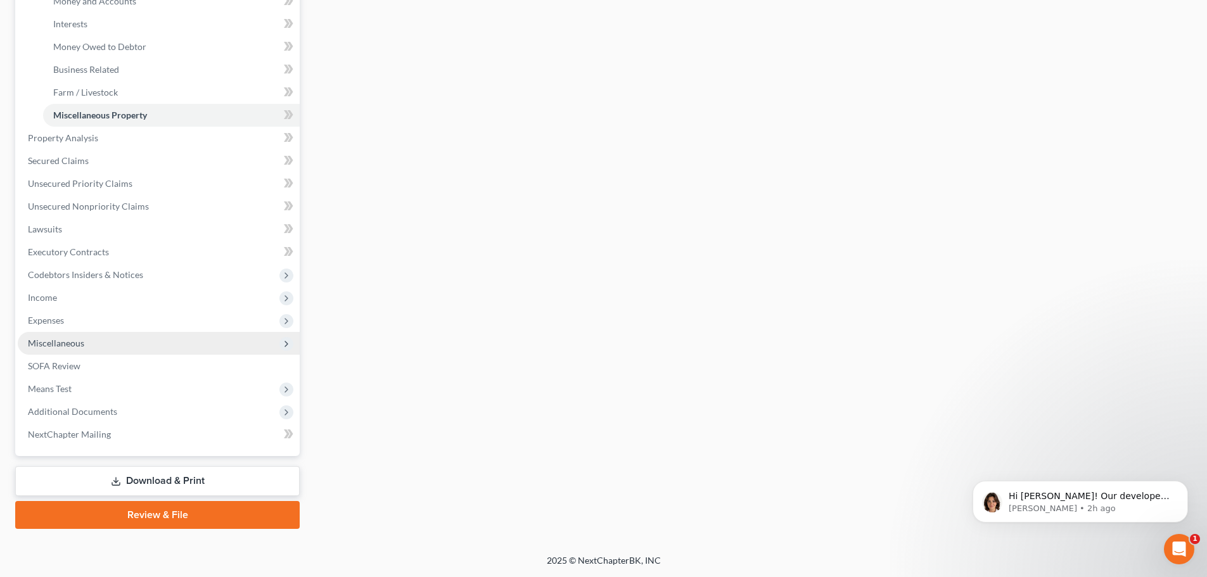
click at [84, 349] on span "Miscellaneous" at bounding box center [159, 343] width 282 height 23
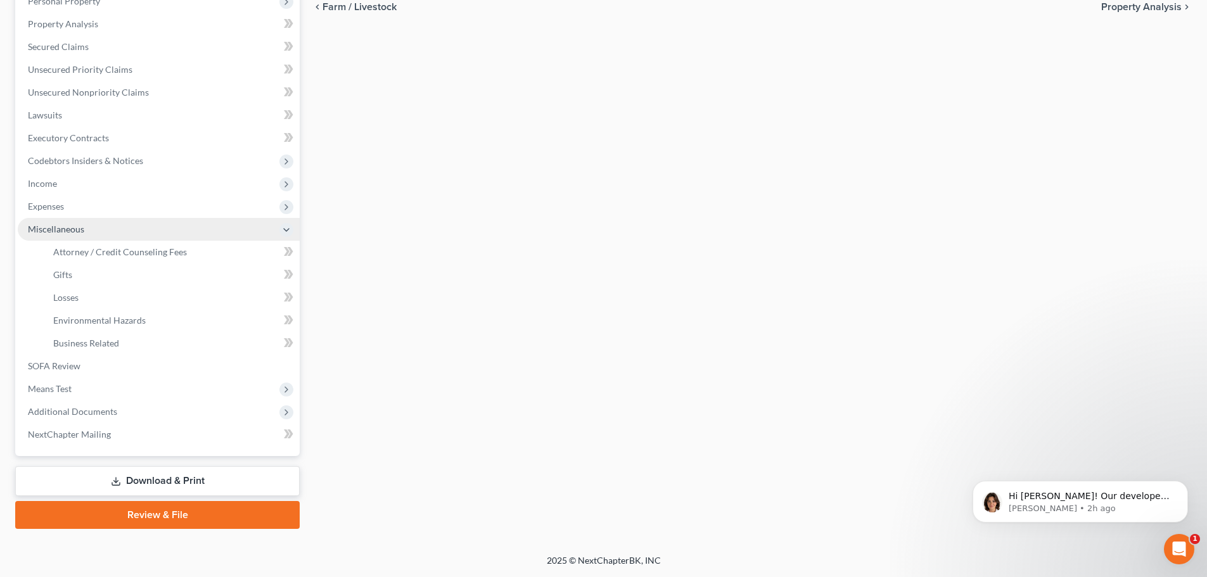
scroll to position [256, 0]
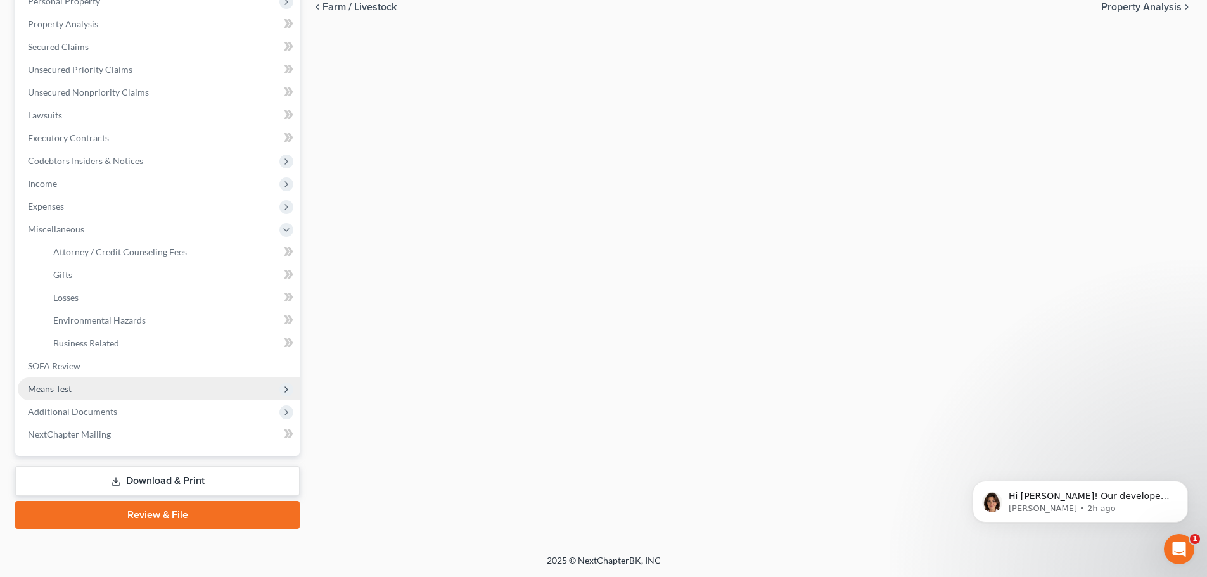
click at [81, 392] on span "Means Test" at bounding box center [159, 389] width 282 height 23
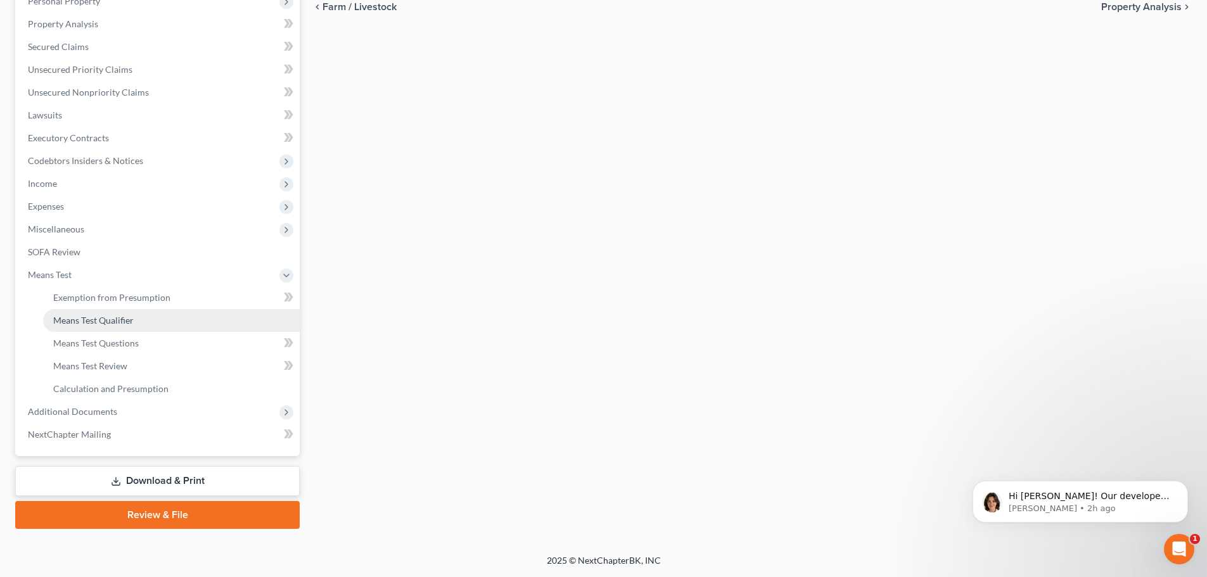
click at [106, 321] on span "Means Test Qualifier" at bounding box center [93, 320] width 80 height 11
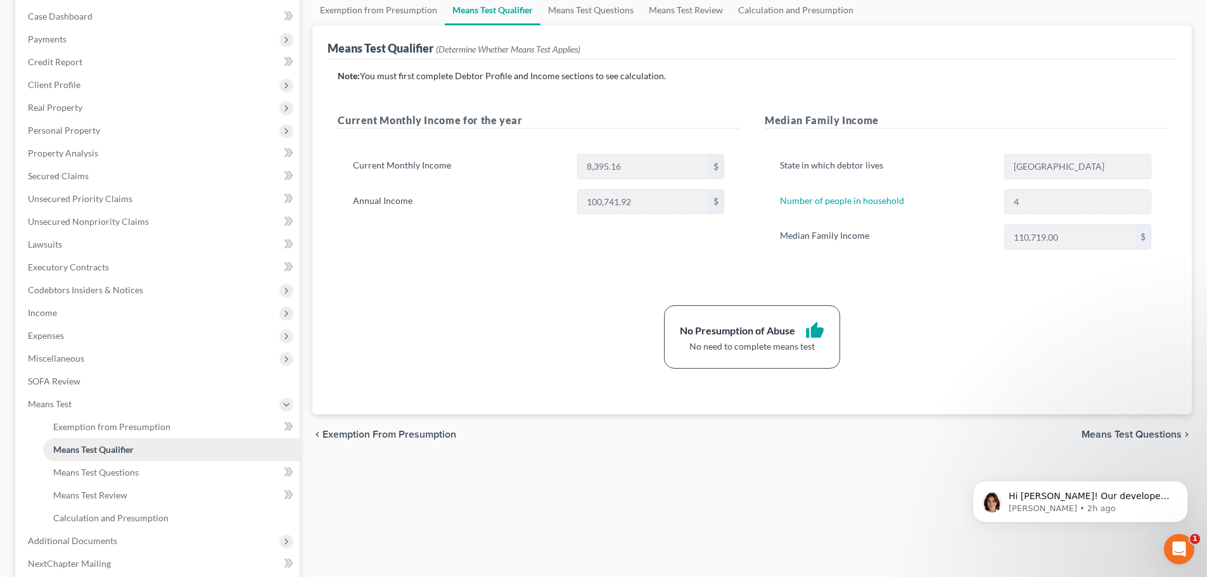
scroll to position [253, 0]
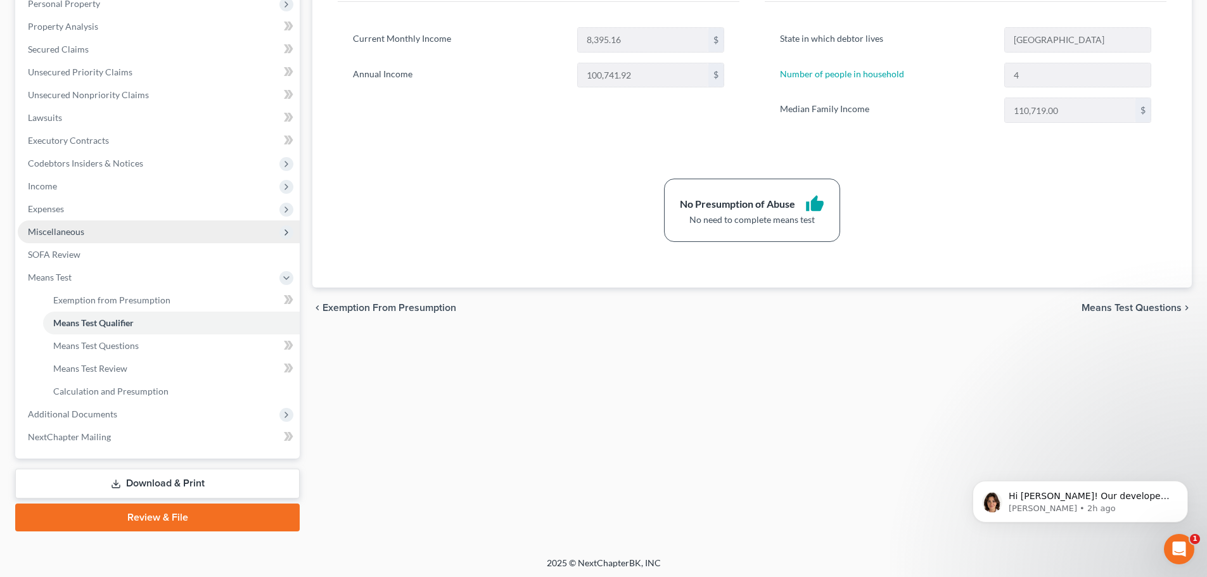
click at [70, 230] on span "Miscellaneous" at bounding box center [56, 231] width 56 height 11
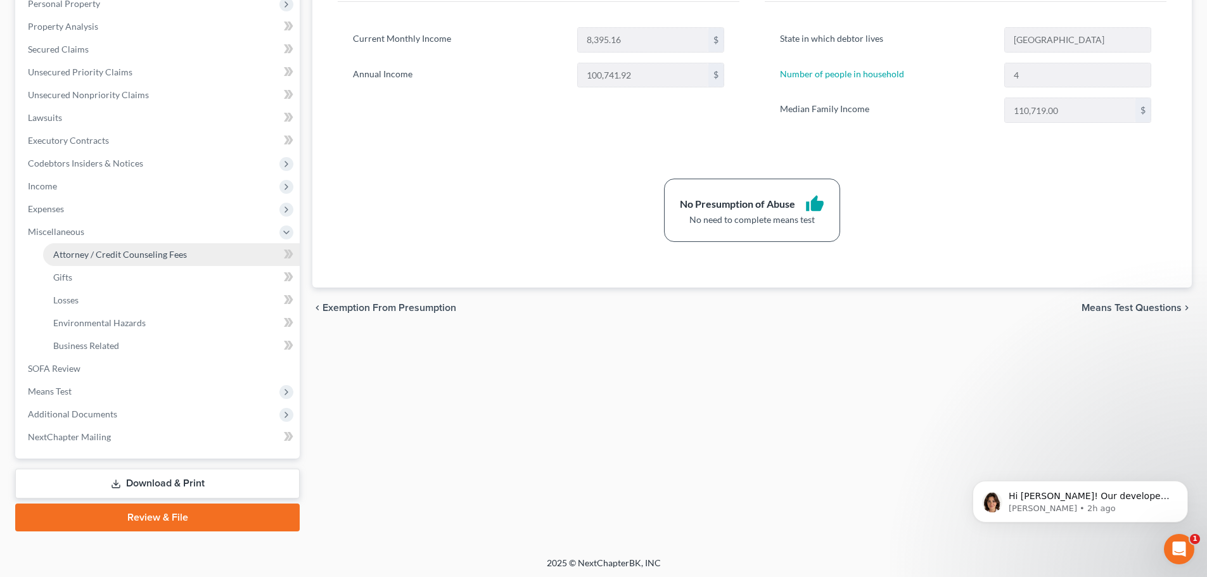
click at [77, 254] on span "Attorney / Credit Counseling Fees" at bounding box center [120, 254] width 134 height 11
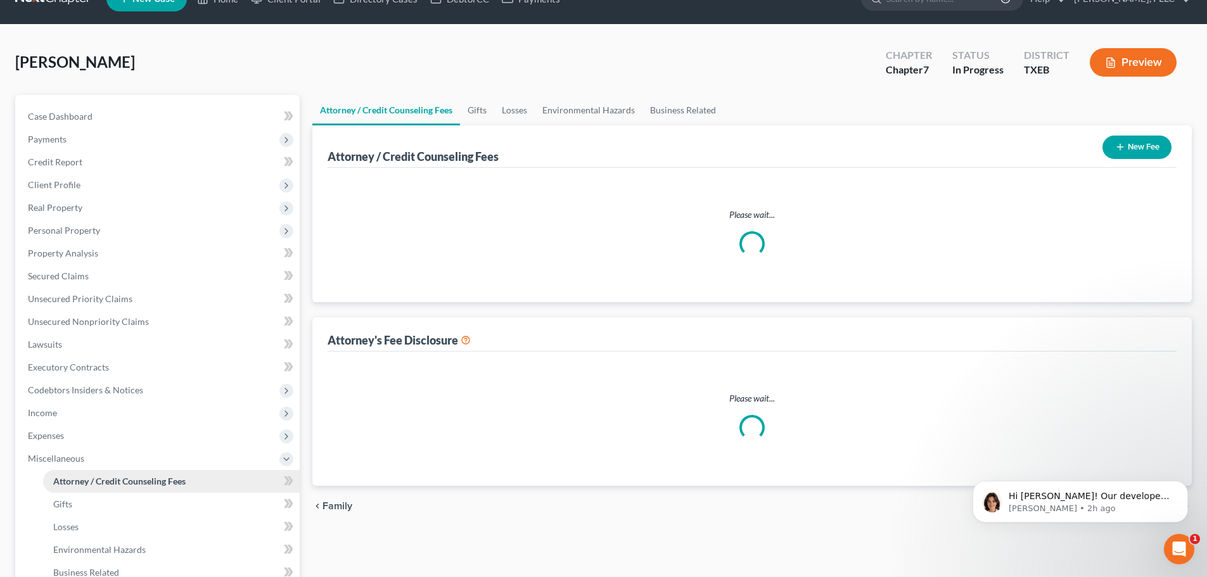
select select "0"
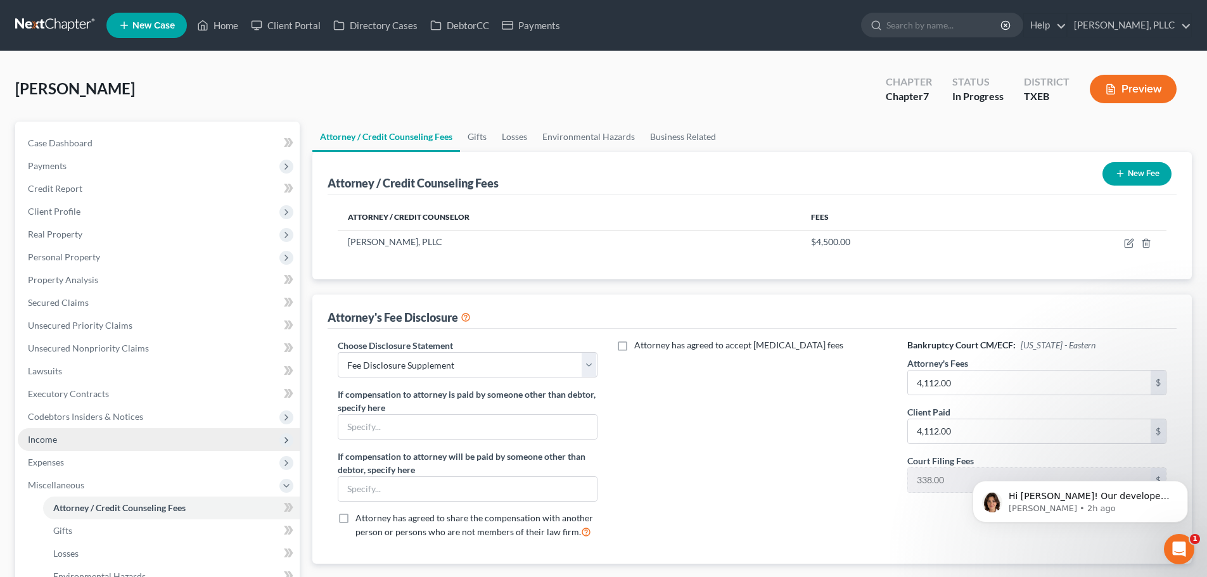
click at [41, 436] on span "Income" at bounding box center [42, 439] width 29 height 11
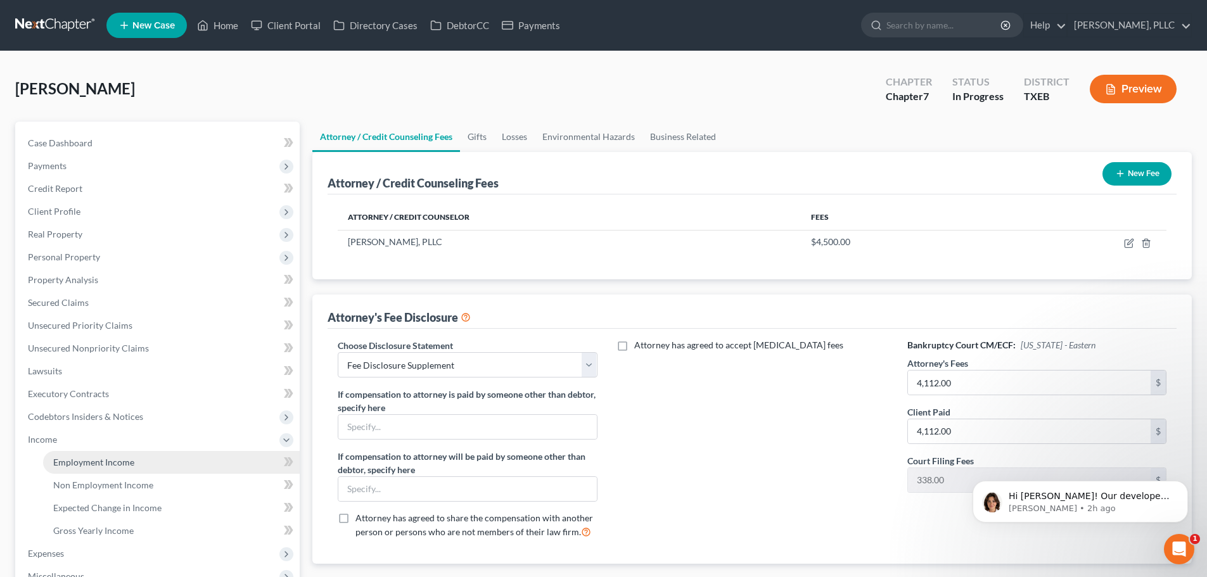
click at [73, 461] on span "Employment Income" at bounding box center [93, 462] width 81 height 11
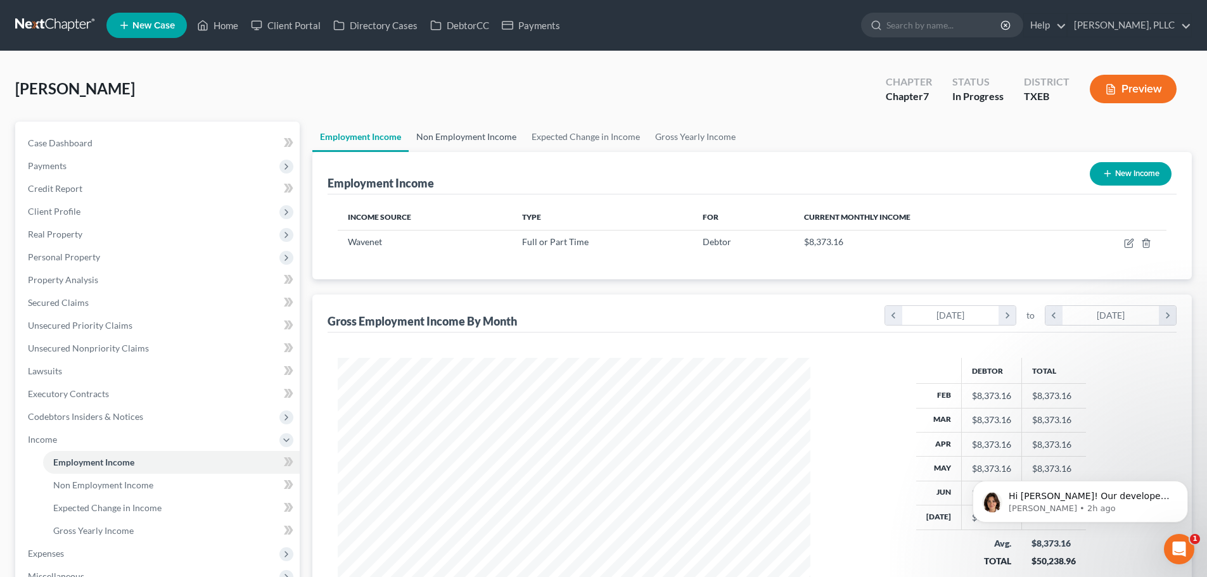
click at [479, 141] on link "Non Employment Income" at bounding box center [466, 137] width 115 height 30
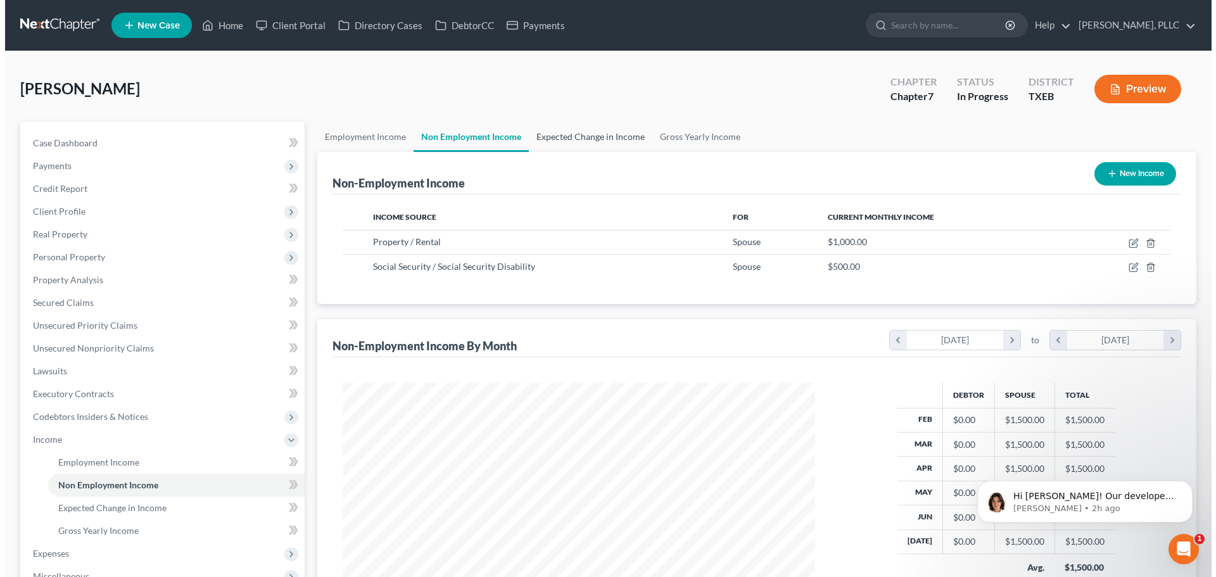
scroll to position [236, 498]
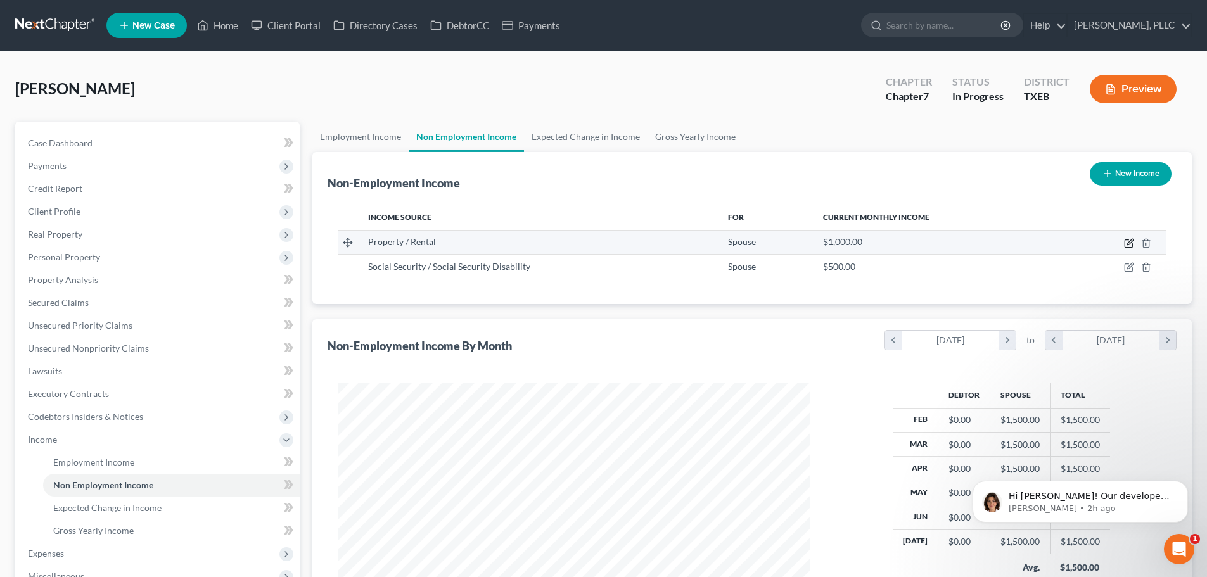
click at [1128, 242] on icon "button" at bounding box center [1129, 243] width 10 height 10
select select "9"
select select "0"
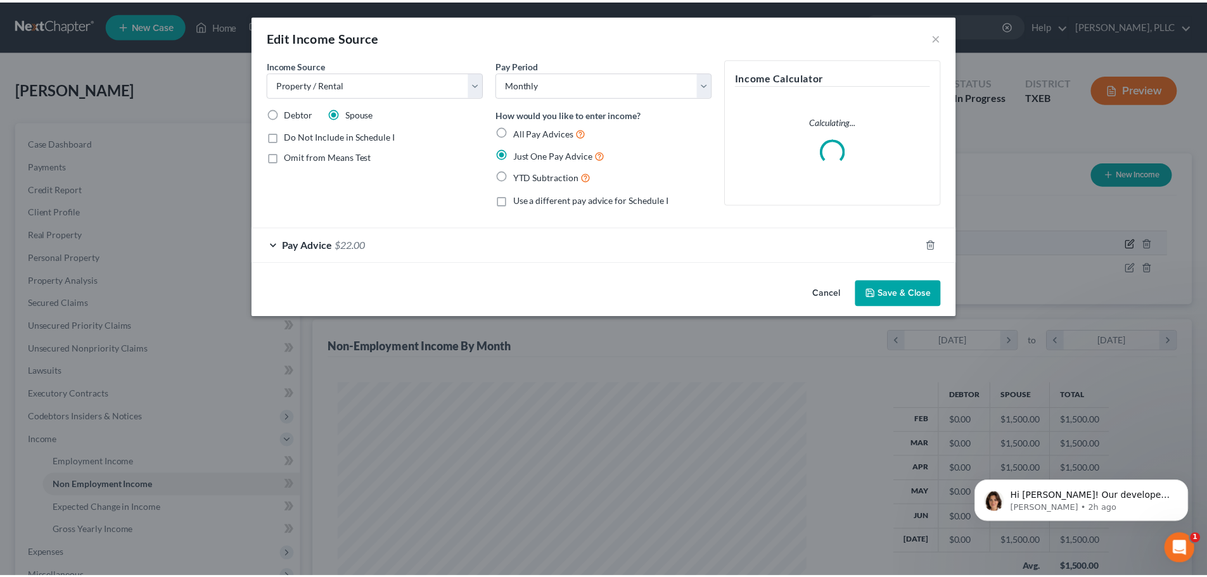
scroll to position [238, 502]
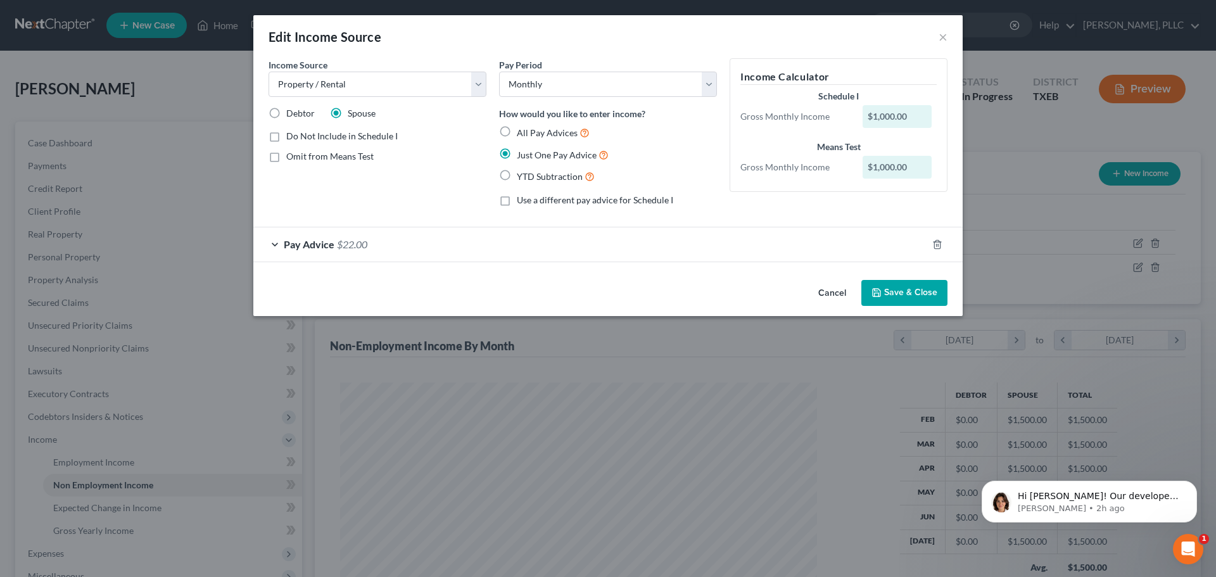
click at [898, 294] on button "Save & Close" at bounding box center [905, 293] width 86 height 27
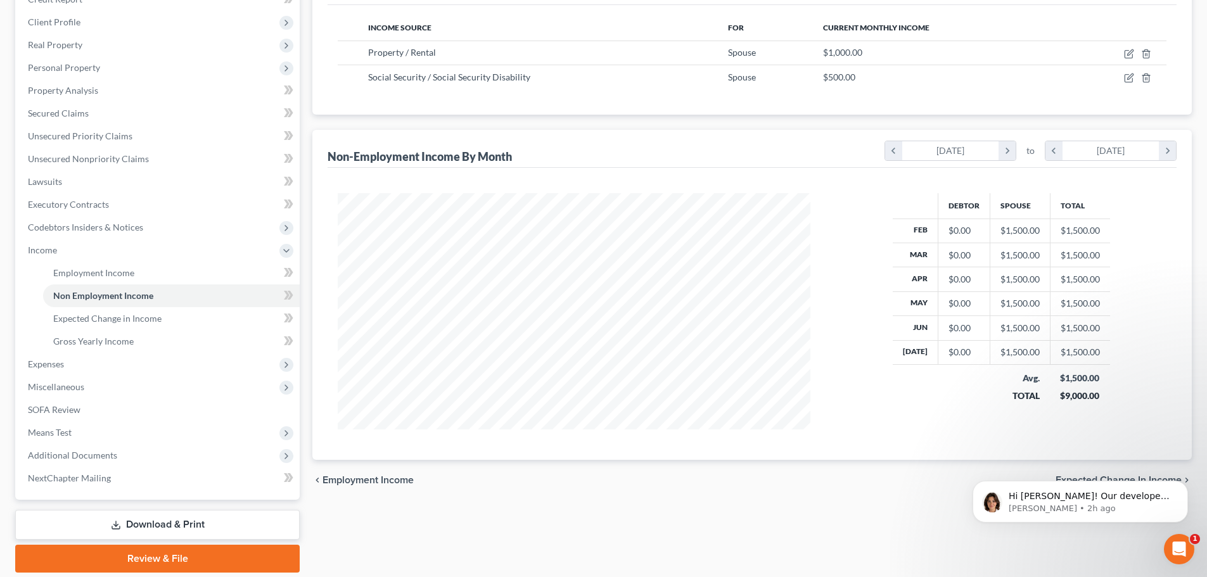
scroll to position [190, 0]
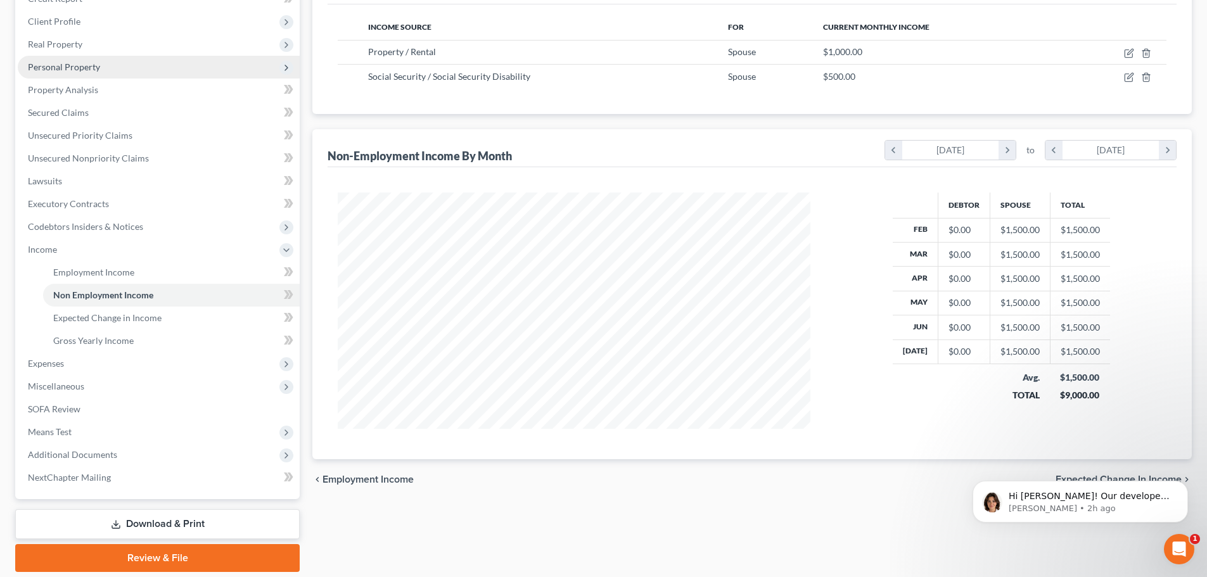
click at [68, 68] on span "Personal Property" at bounding box center [64, 66] width 72 height 11
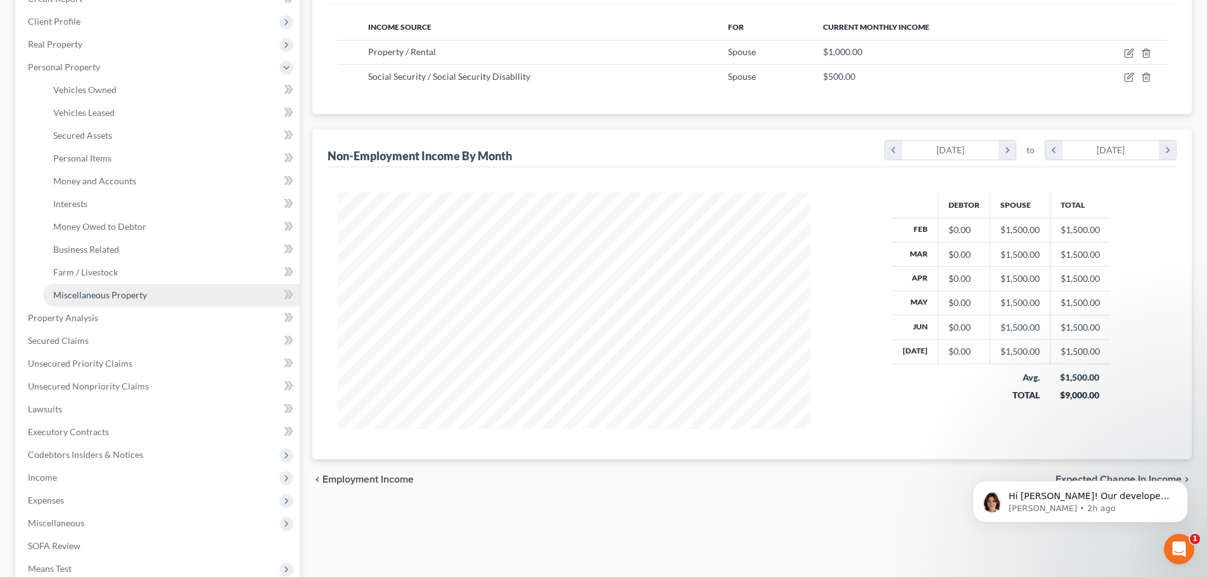
click at [98, 293] on span "Miscellaneous Property" at bounding box center [100, 295] width 94 height 11
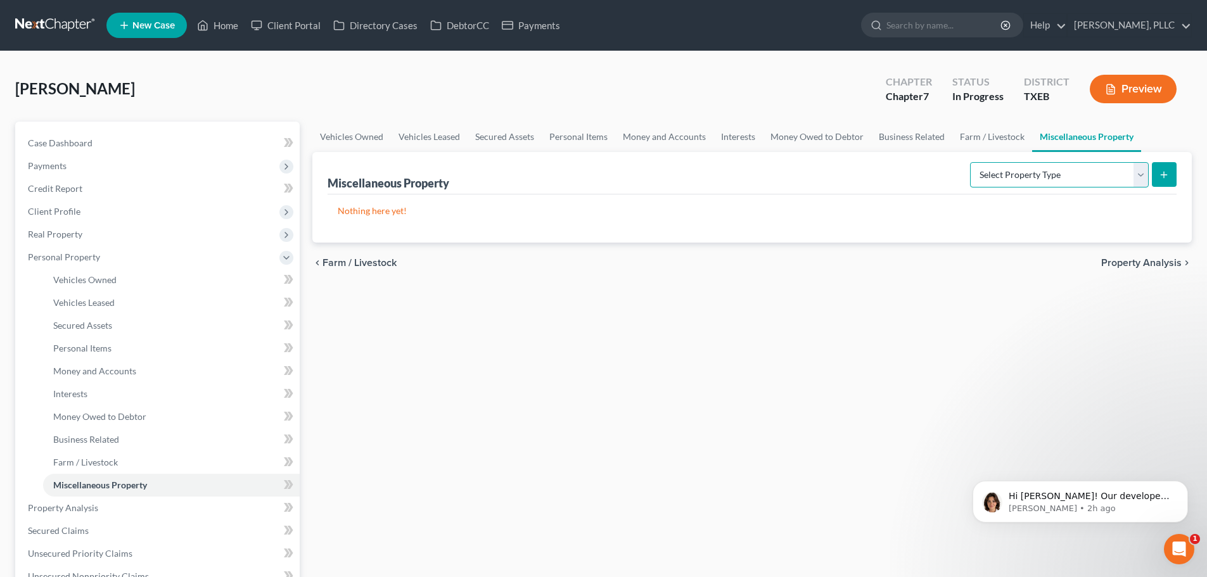
click at [1138, 175] on select "Select Property Type Assigned for Creditor Benefit Within 1 Year Holding for An…" at bounding box center [1059, 174] width 179 height 25
click at [754, 305] on div "Vehicles Owned Vehicles Leased Secured Assets Personal Items Money and Accounts…" at bounding box center [752, 510] width 892 height 777
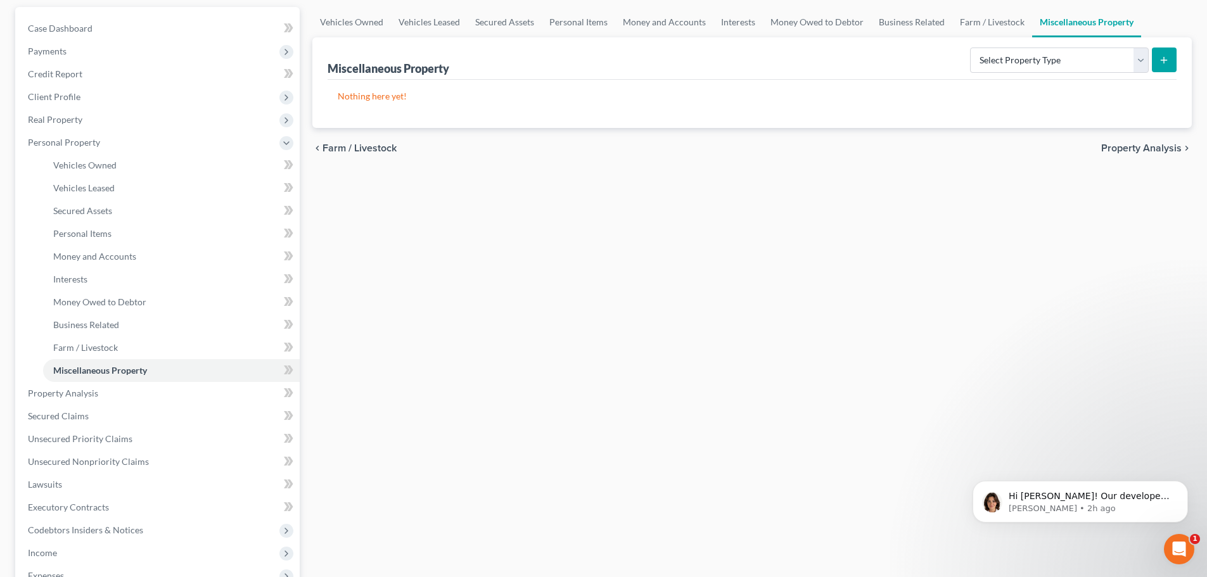
scroll to position [127, 0]
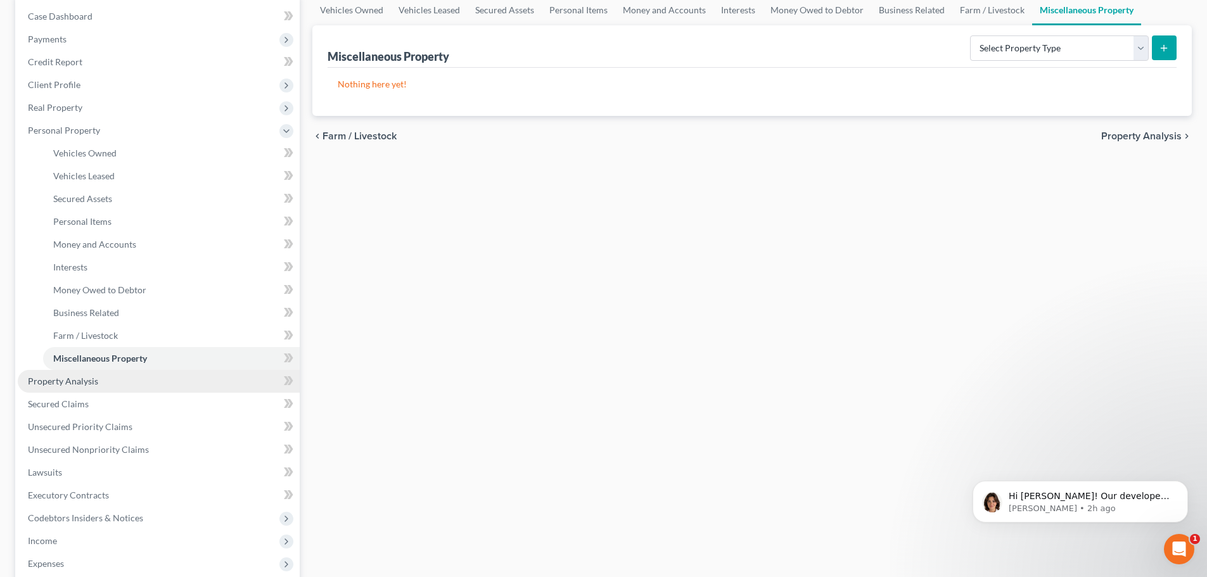
click at [132, 382] on link "Property Analysis" at bounding box center [159, 381] width 282 height 23
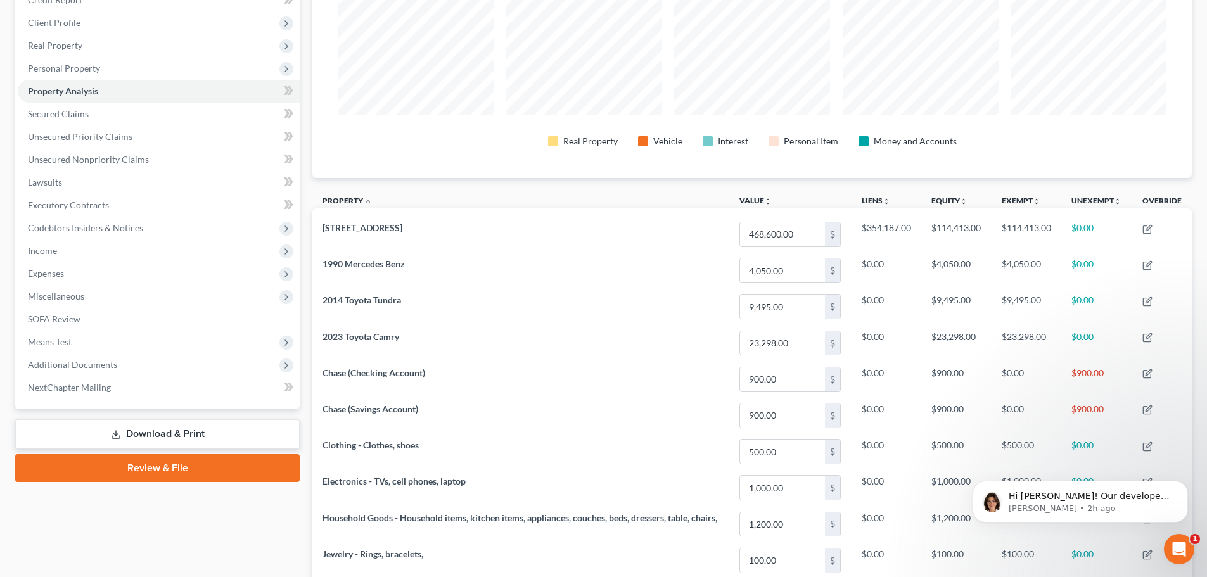
scroll to position [127, 0]
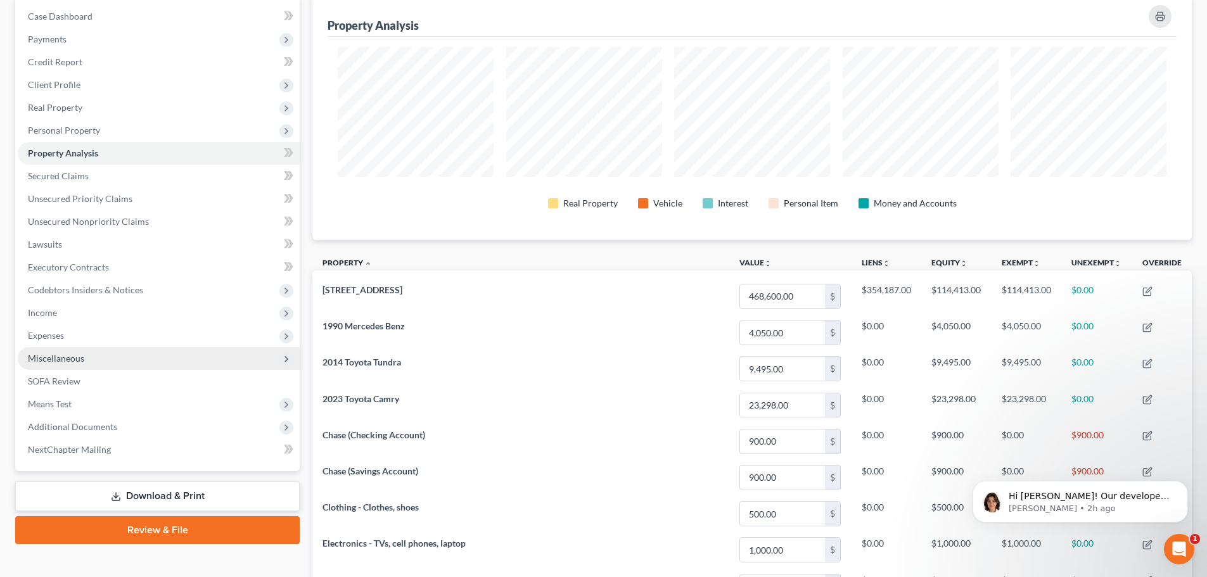
click at [84, 355] on span "Miscellaneous" at bounding box center [159, 358] width 282 height 23
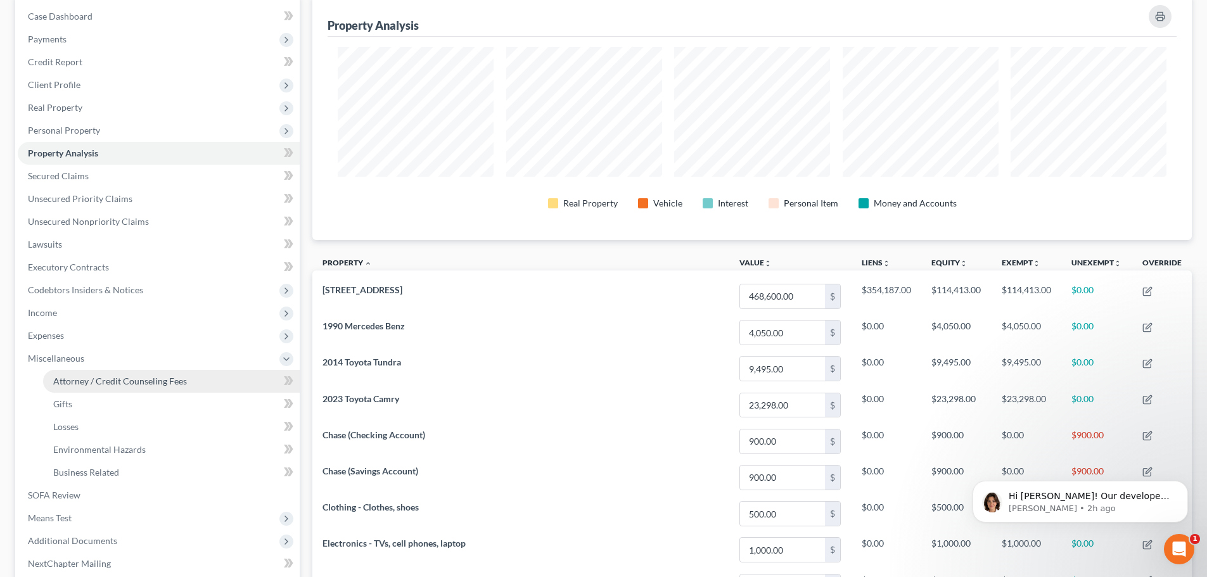
click at [87, 381] on span "Attorney / Credit Counseling Fees" at bounding box center [120, 381] width 134 height 11
select select "0"
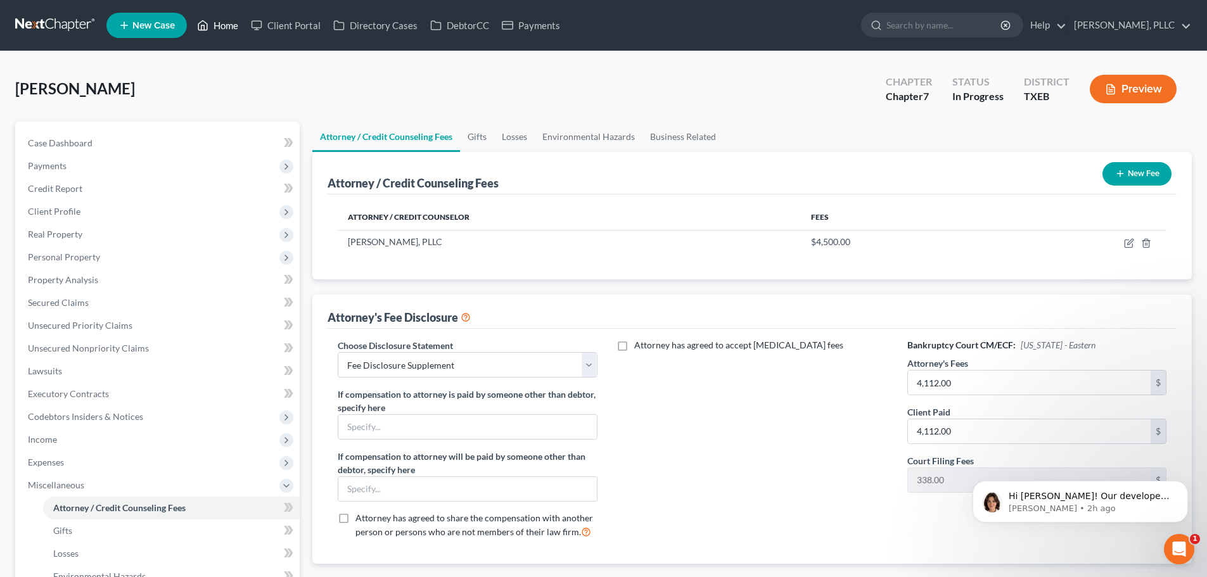
click at [225, 29] on link "Home" at bounding box center [218, 25] width 54 height 23
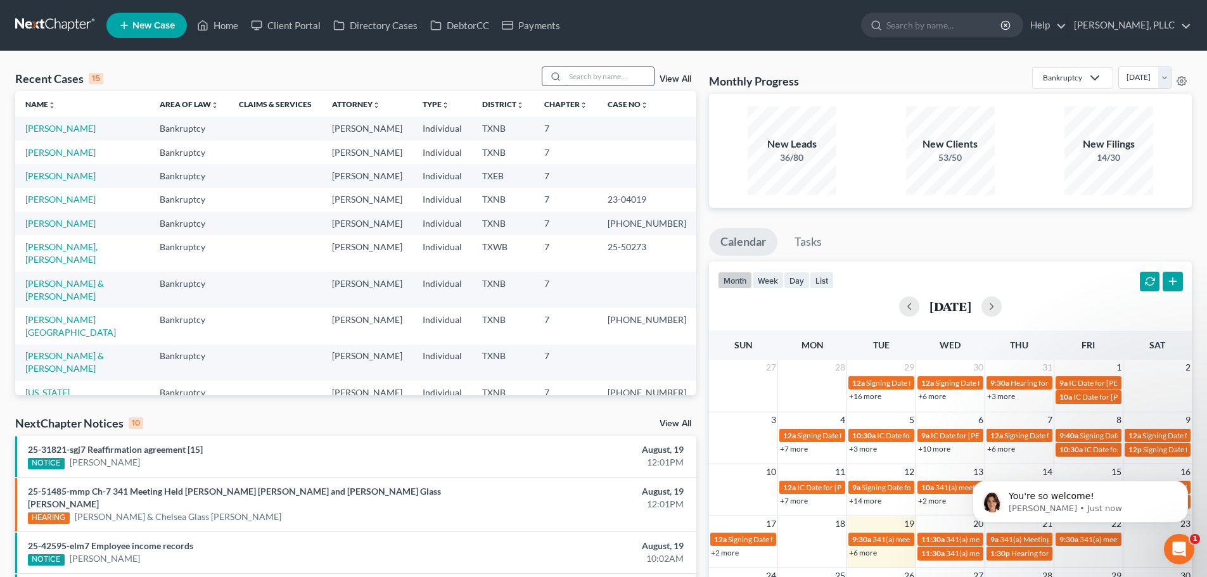
click at [604, 82] on input "search" at bounding box center [609, 76] width 89 height 18
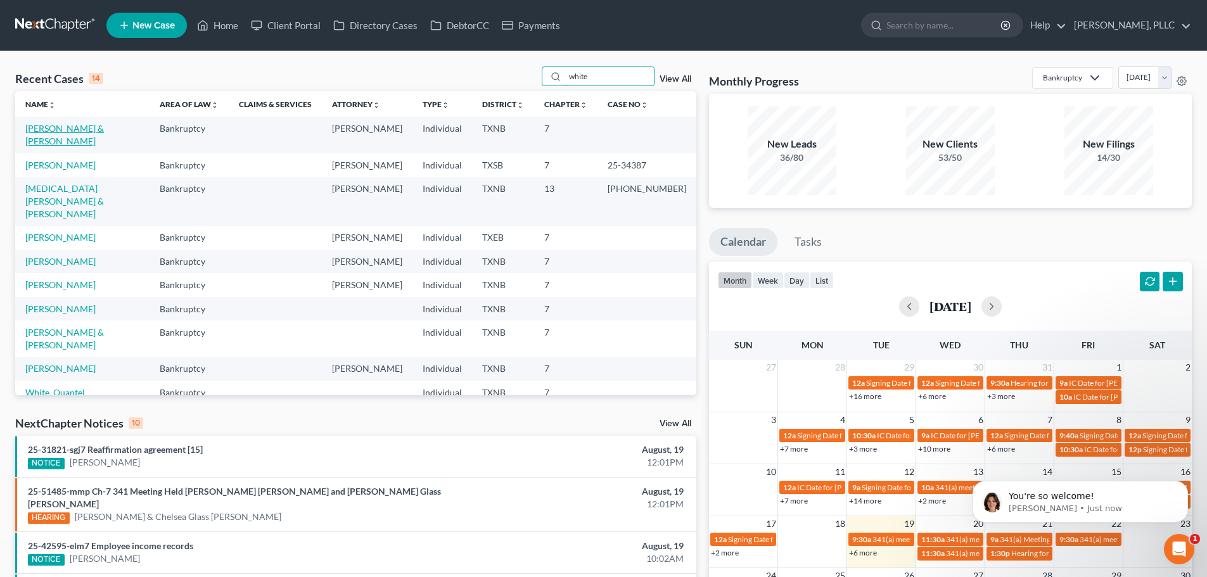
type input "white"
click at [93, 130] on link "White, Zachary & Sophia" at bounding box center [64, 134] width 79 height 23
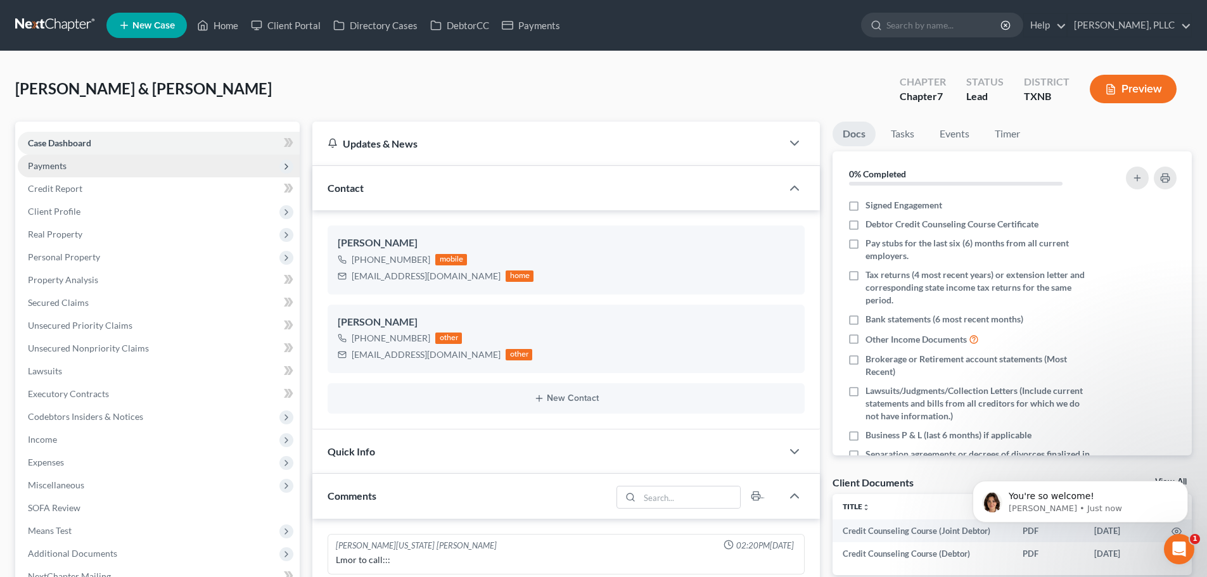
click at [63, 165] on span "Payments" at bounding box center [47, 165] width 39 height 11
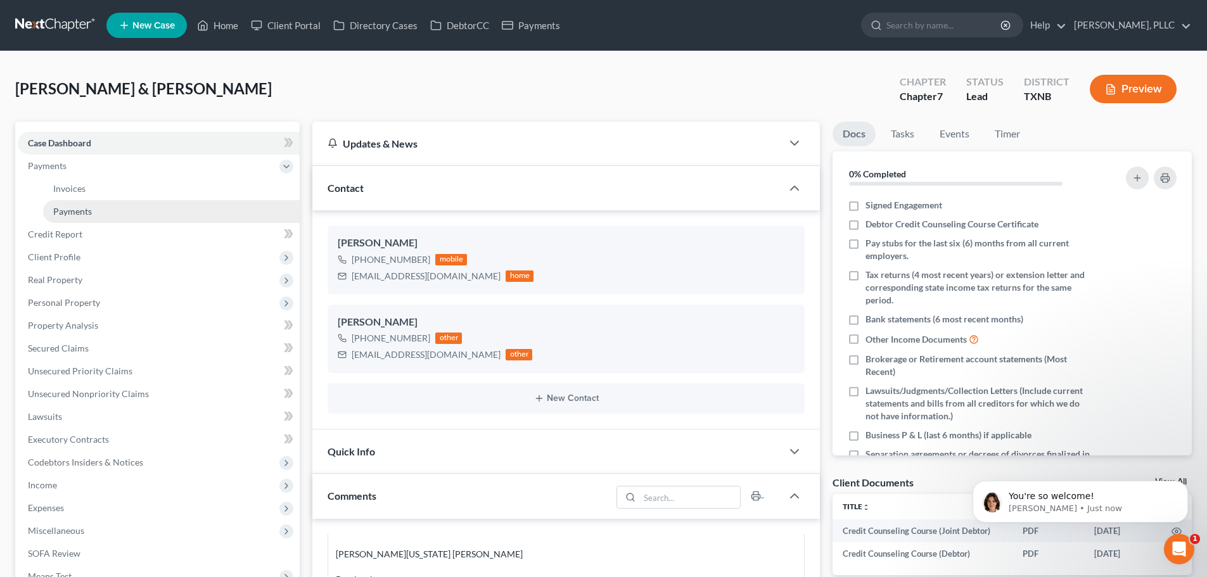
click at [73, 208] on span "Payments" at bounding box center [72, 211] width 39 height 11
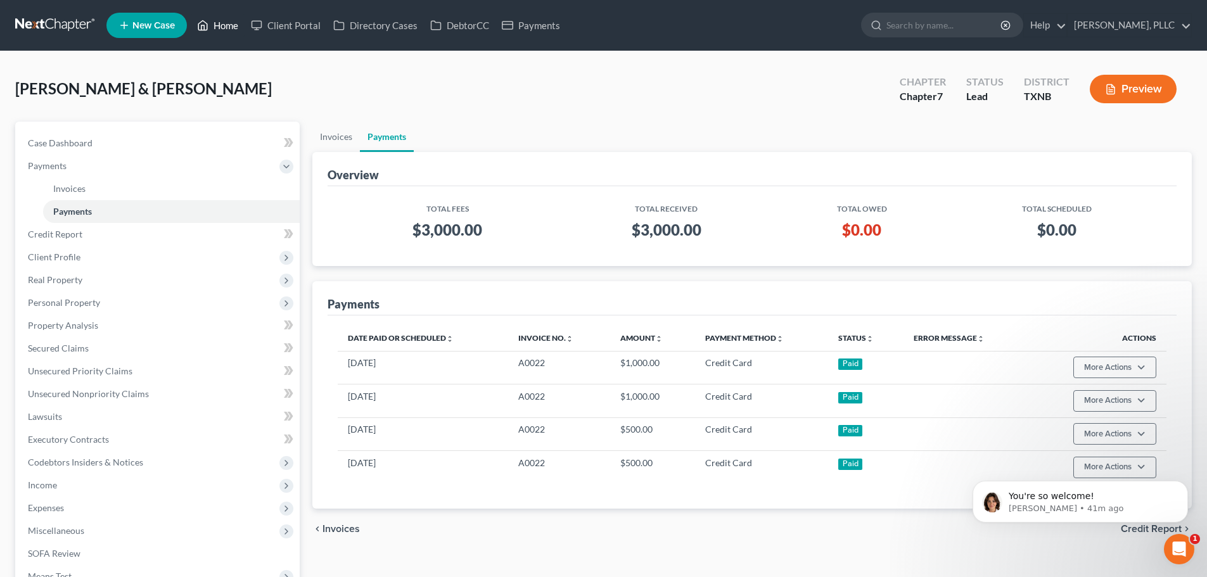
click at [222, 28] on link "Home" at bounding box center [218, 25] width 54 height 23
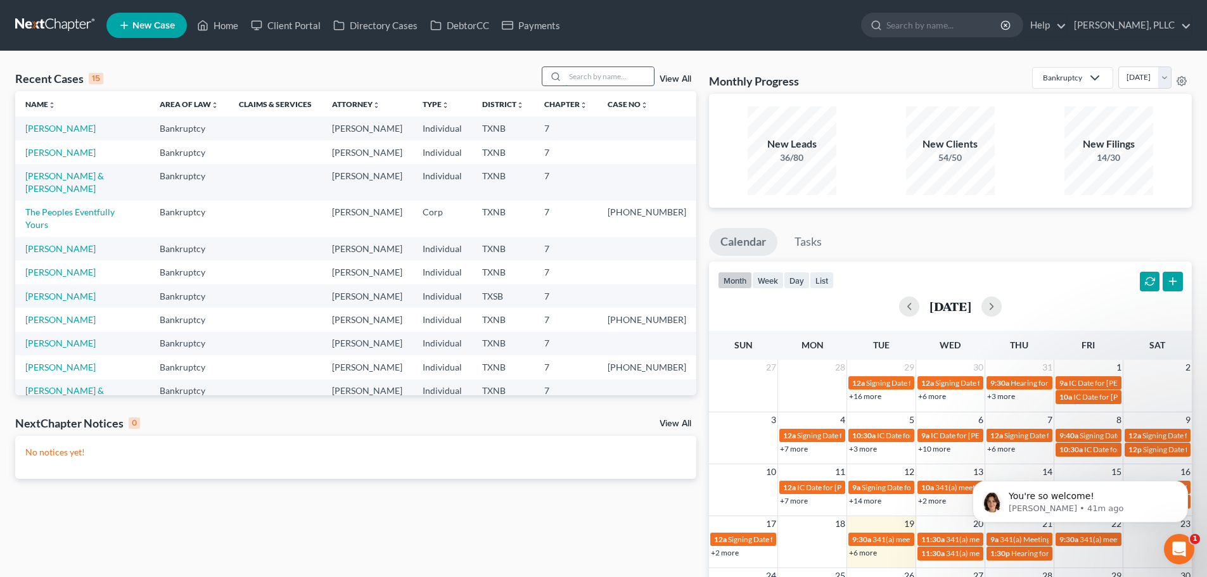
click at [615, 77] on input "search" at bounding box center [609, 76] width 89 height 18
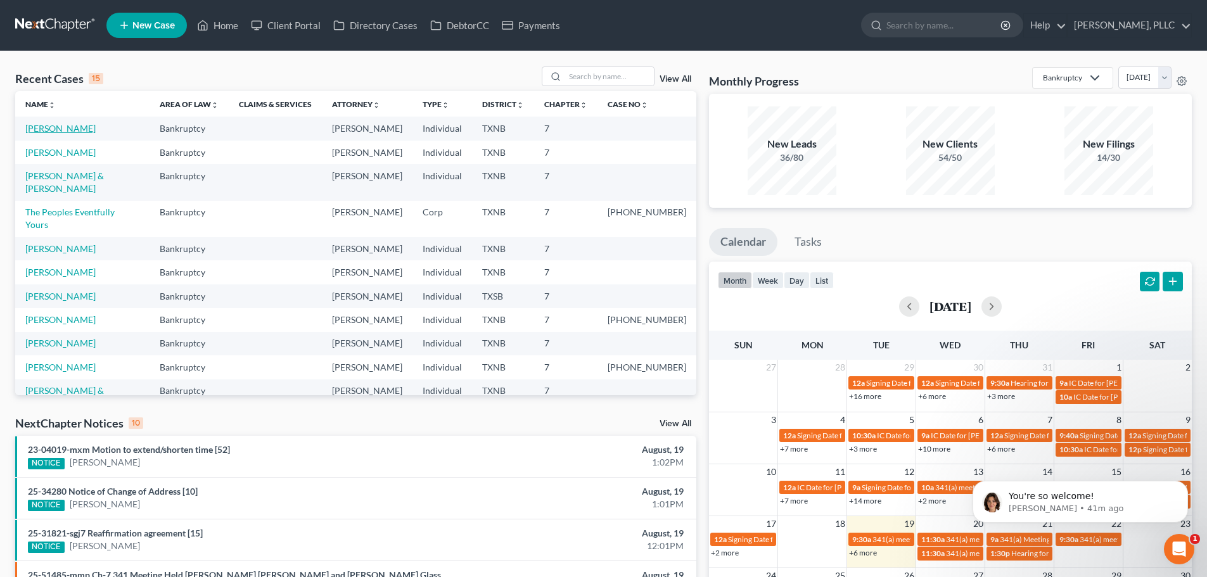
click at [61, 129] on link "Elliott, Mikell" at bounding box center [60, 128] width 70 height 11
select select "4"
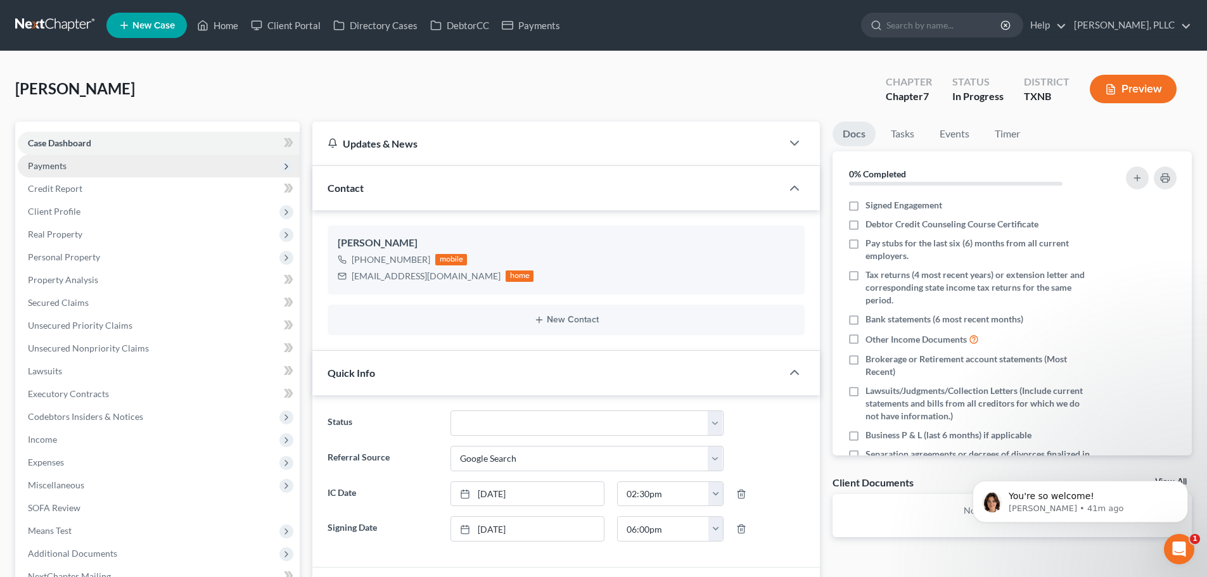
click at [80, 172] on span "Payments" at bounding box center [159, 166] width 282 height 23
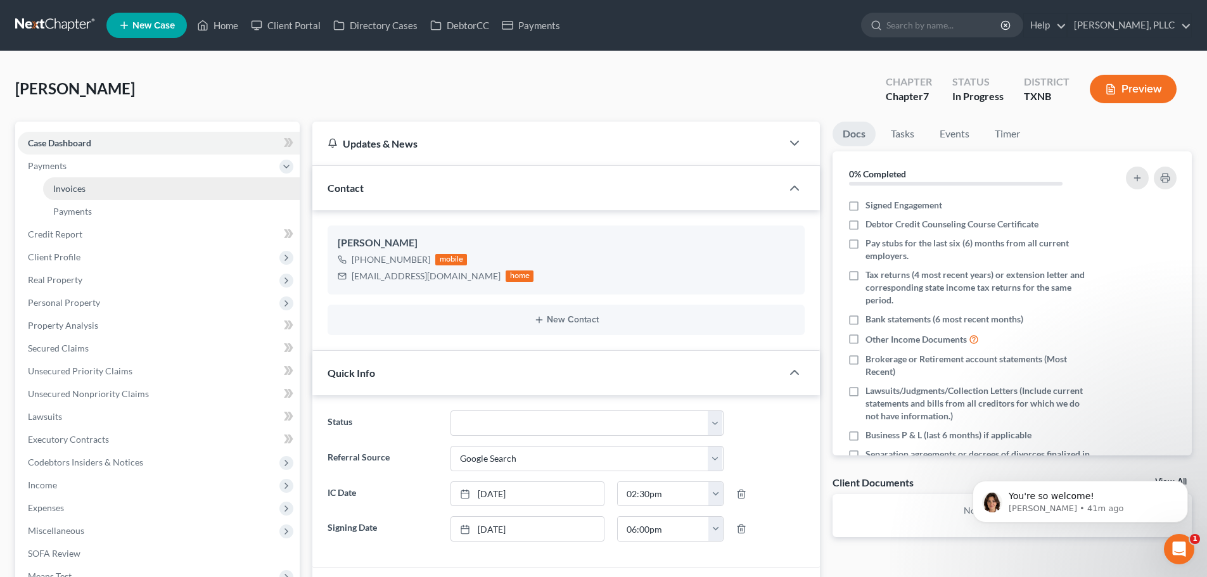
click at [78, 191] on span "Invoices" at bounding box center [69, 188] width 32 height 11
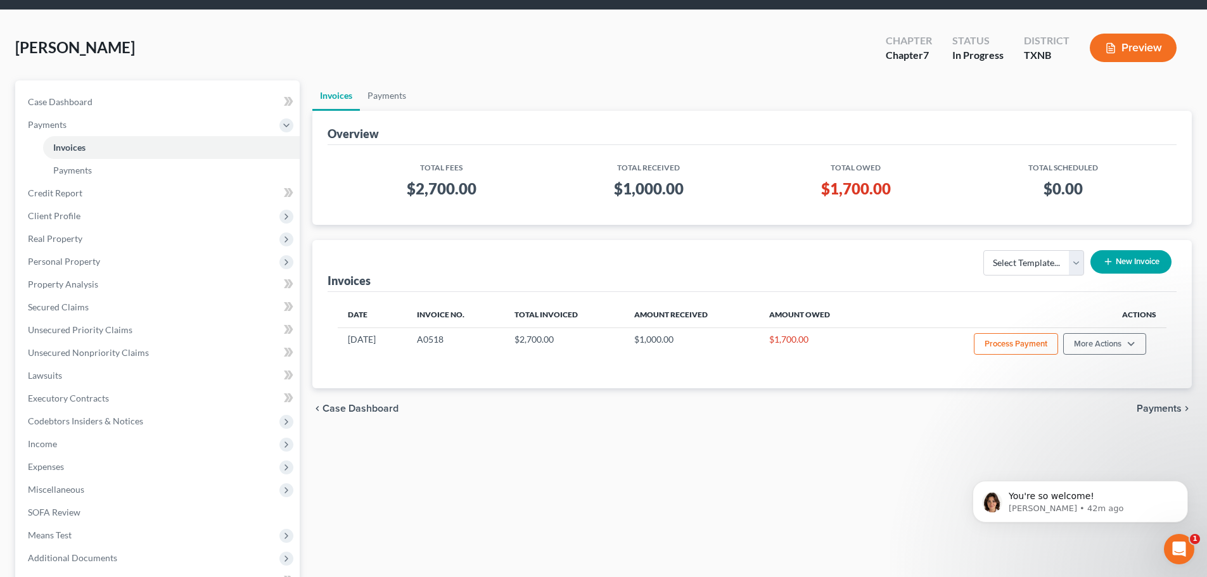
scroll to position [63, 0]
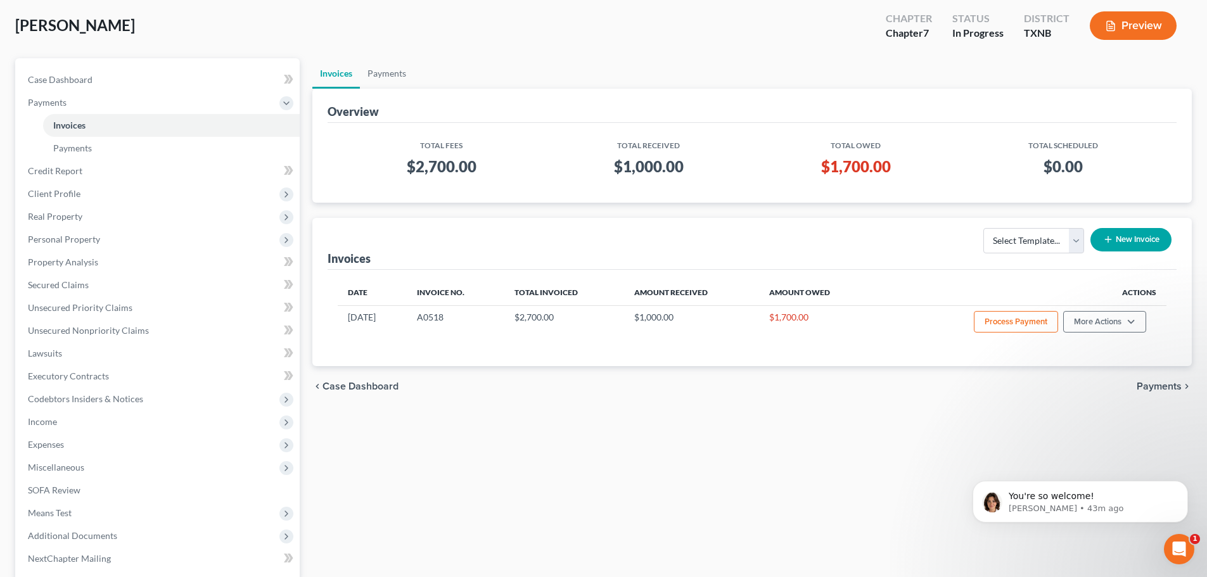
click at [852, 507] on div "Invoices Payments Overview Total Fees Total Received Total Owed Total Scheduled…" at bounding box center [752, 355] width 892 height 595
click at [531, 61] on ul "Invoices Payments" at bounding box center [751, 73] width 879 height 30
click at [1187, 490] on button "Dismiss notification" at bounding box center [1184, 484] width 16 height 16
